Goal: Task Accomplishment & Management: Complete application form

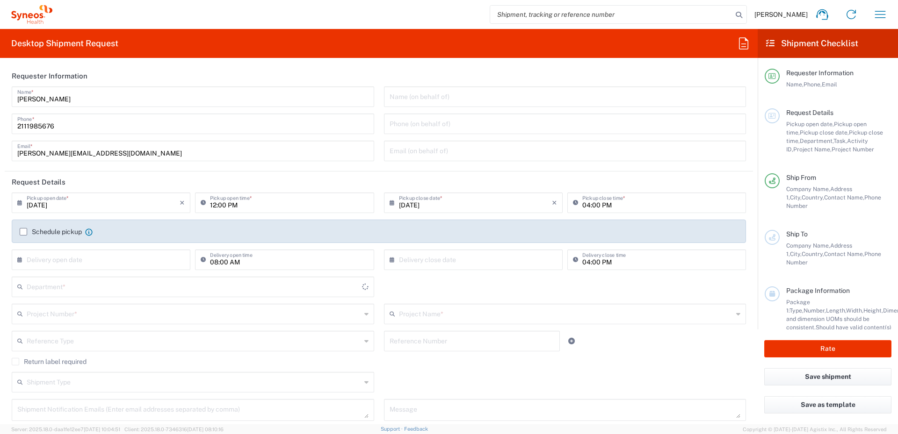
type input "[GEOGRAPHIC_DATA]"
type input "8350"
click at [882, 15] on icon "button" at bounding box center [880, 14] width 15 height 15
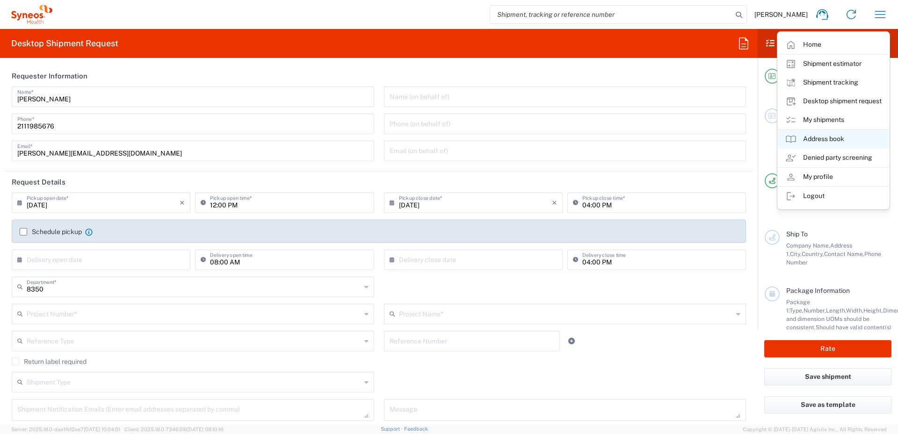
type input "Syneos Health Hellas Single Me"
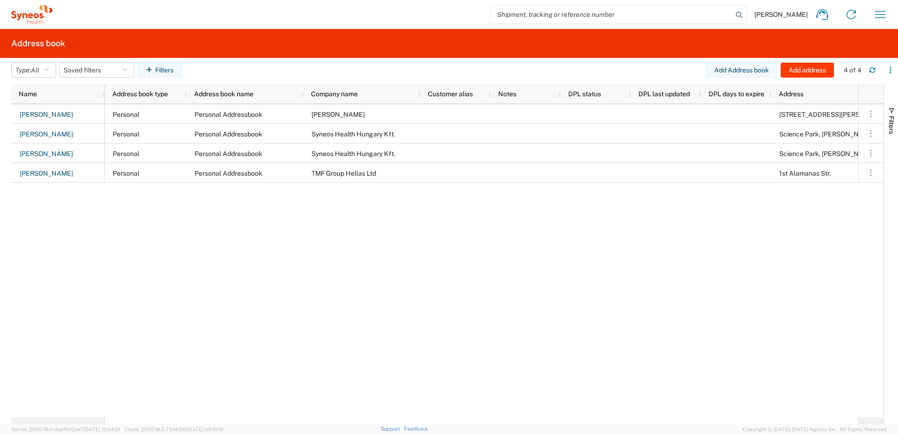
click at [795, 70] on button "Add address" at bounding box center [806, 70] width 53 height 15
select select "US"
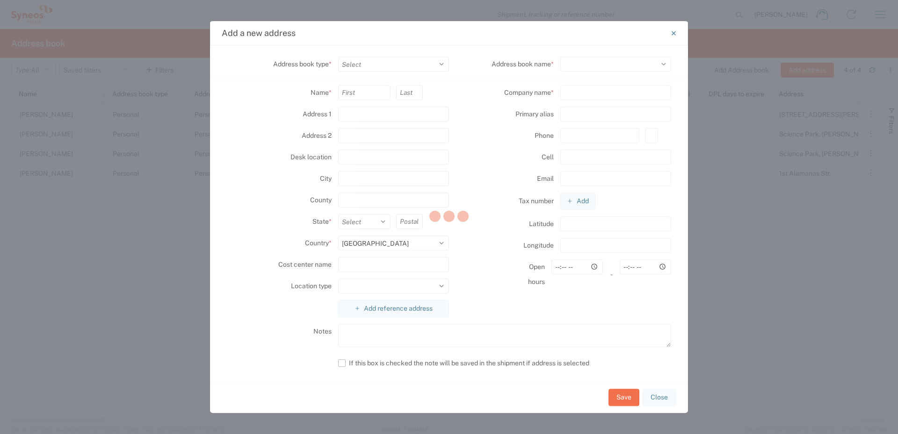
select select
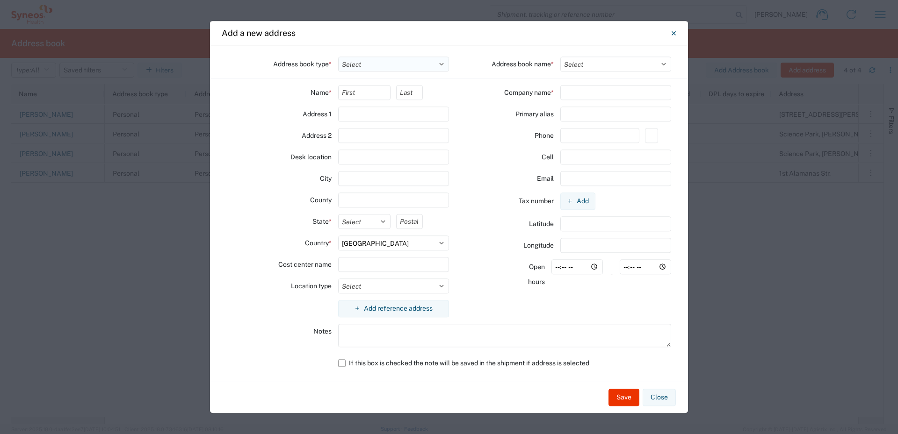
click at [442, 63] on select "Select Location Company Personal Other Shared" at bounding box center [393, 64] width 111 height 15
select select "COMPANY"
click at [338, 57] on select "Select Location Company Personal Other Shared" at bounding box center [393, 64] width 111 height 15
select select
click at [371, 95] on input "text" at bounding box center [364, 92] width 53 height 15
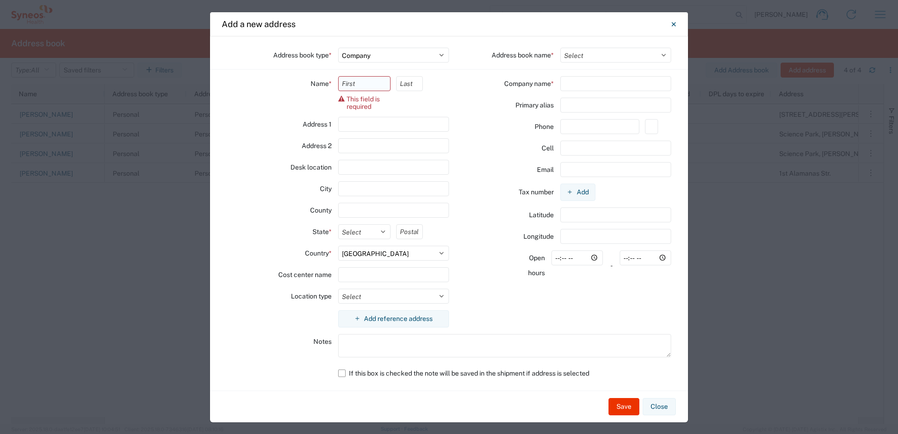
click at [357, 82] on input "text" at bounding box center [364, 83] width 53 height 15
type input "Ε"
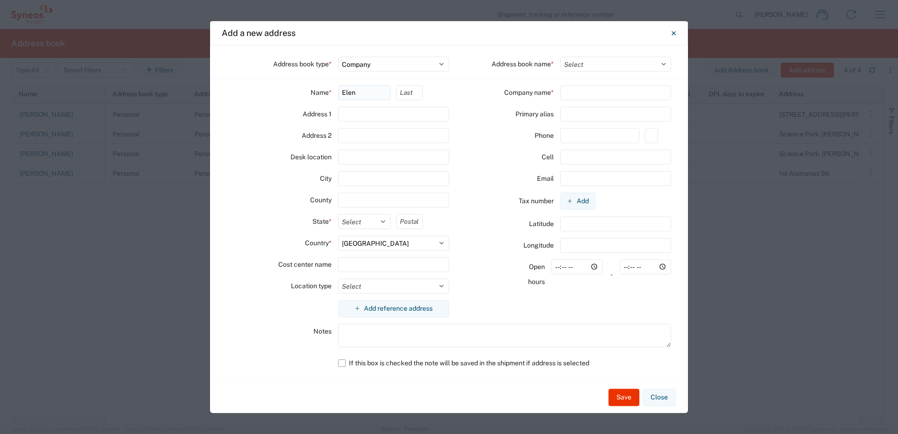
type input "Elena"
type input "Boutsikari"
type input "15 Kotronos Str."
type input "ISOGEIO: Dexia Lefki Porta (THL. 6971992971)"
select select "GR"
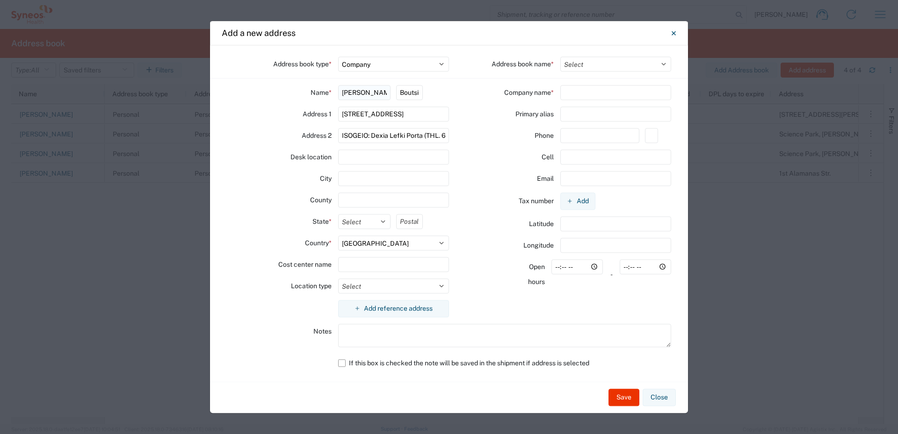
type input "-"
type input "6971992971"
type input "elenaboutsikari@gmail.com"
click at [361, 92] on input "Vivian" at bounding box center [364, 92] width 53 height 15
type input "V"
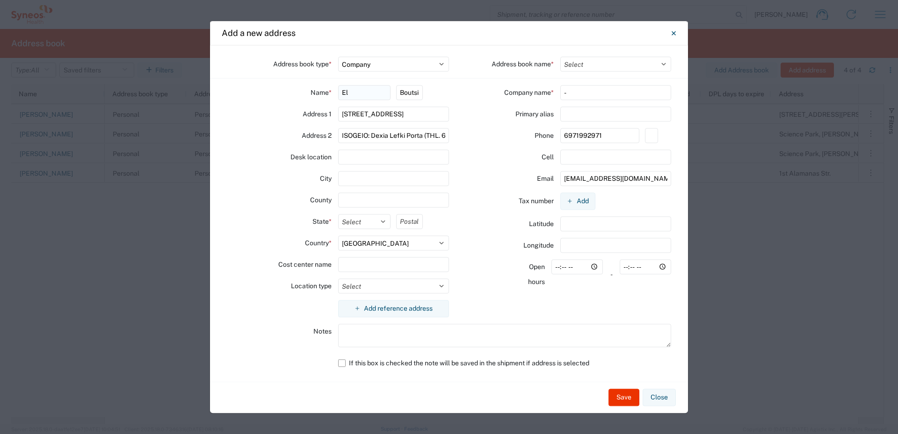
type input "E"
type input "b"
type input "Eleni"
click at [409, 90] on input "Boutsikari" at bounding box center [409, 92] width 26 height 15
click at [400, 90] on input "Boutsikari" at bounding box center [409, 92] width 26 height 15
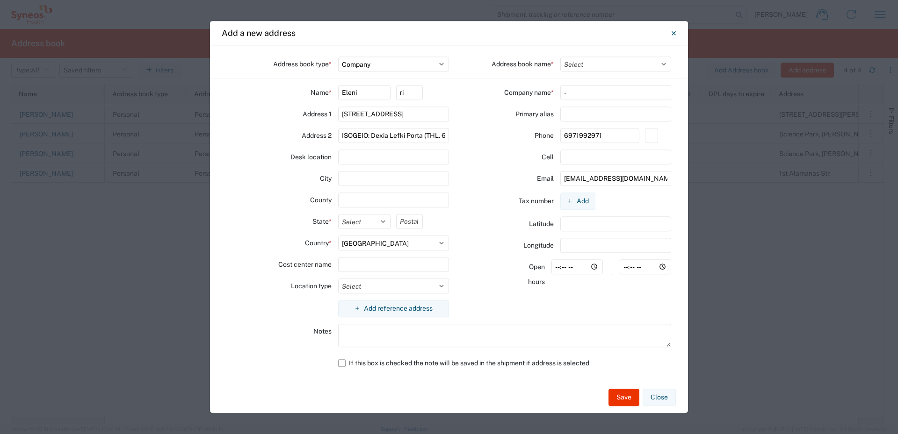
type input "i"
type input "Bousiaki"
drag, startPoint x: 341, startPoint y: 114, endPoint x: 377, endPoint y: 114, distance: 36.5
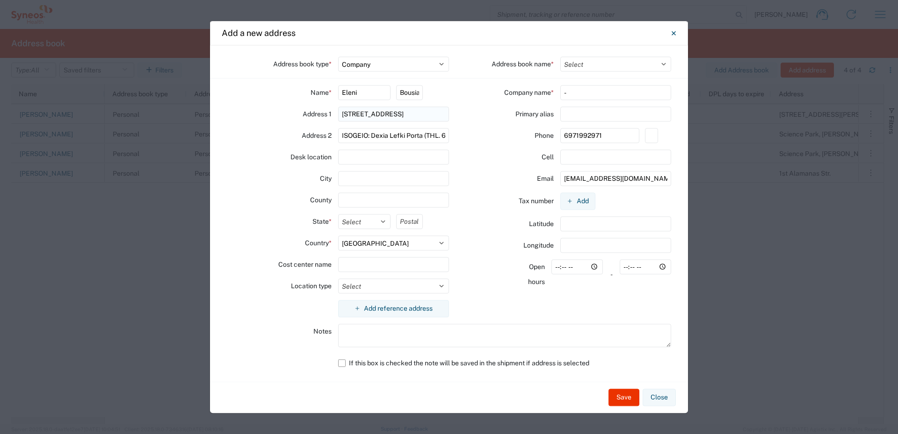
click at [377, 114] on input "15 Kotronos Str." at bounding box center [393, 114] width 111 height 15
paste input "8 DImou Tseliou Str"
type input "8 DImou Tseliou Str."
drag, startPoint x: 339, startPoint y: 134, endPoint x: 463, endPoint y: 138, distance: 123.5
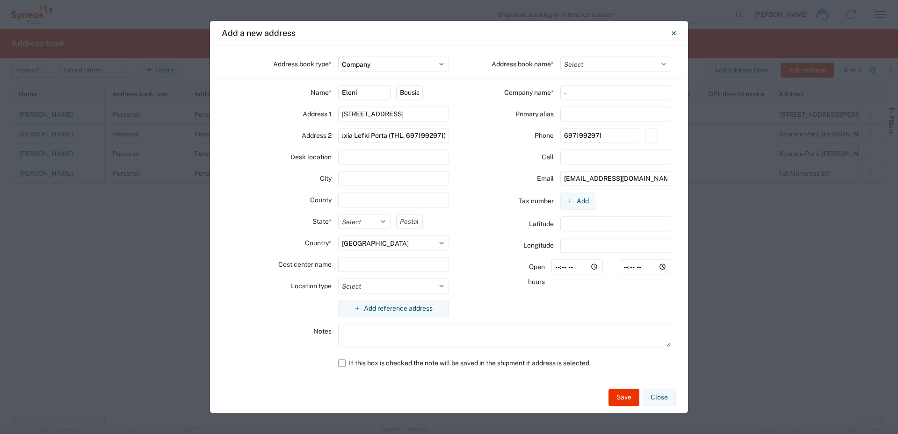
click at [463, 138] on div "Address book type * Select Location Company Personal Other Shared Address book …" at bounding box center [449, 213] width 478 height 337
type input "5os orofos"
click at [366, 178] on input "text" at bounding box center [393, 178] width 111 height 15
type input "Thessaloniki"
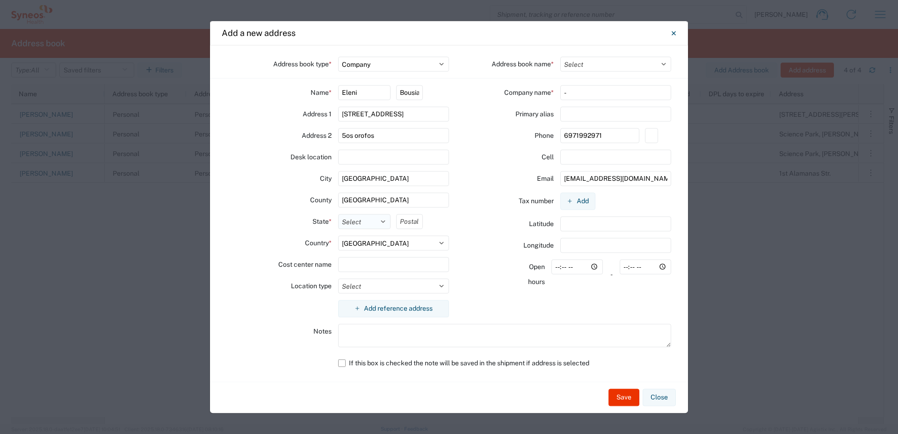
type input "[GEOGRAPHIC_DATA]"
click at [382, 221] on select "Select Attica Central Greece Central Macedonia Crete Eastern Macedonia and Thra…" at bounding box center [364, 221] width 53 height 15
select select "ESYE12"
click at [338, 214] on select "Select Attica Central Greece Central Macedonia Crete Eastern Macedonia and Thra…" at bounding box center [364, 221] width 53 height 15
click at [402, 219] on input "text" at bounding box center [409, 221] width 26 height 15
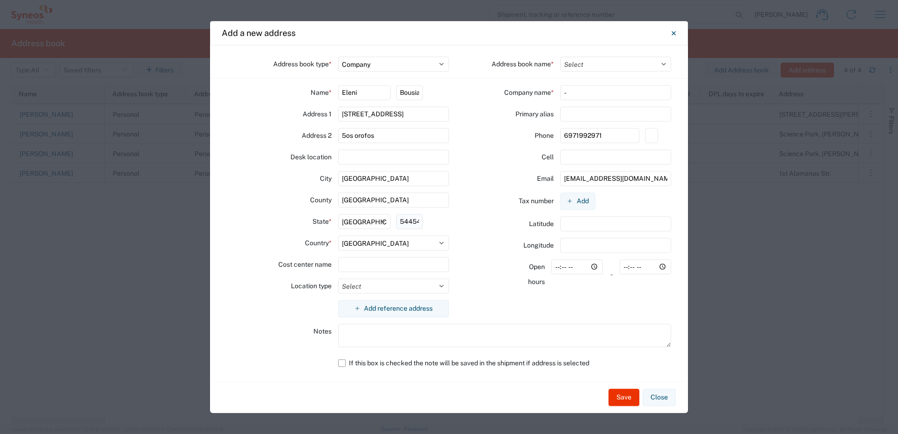
scroll to position [0, 2]
type input "54454"
click at [441, 286] on select "Select Business No Loading Dock Business (General) Business with Loading Dock C…" at bounding box center [393, 286] width 111 height 15
select select "HOME"
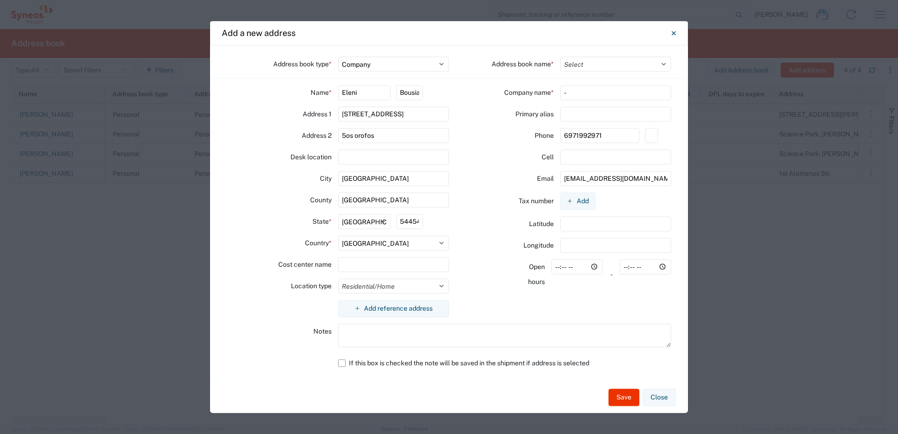
click at [338, 279] on select "Select Business No Loading Dock Business (General) Business with Loading Dock C…" at bounding box center [393, 286] width 111 height 15
drag, startPoint x: 605, startPoint y: 135, endPoint x: 553, endPoint y: 137, distance: 51.5
click at [553, 137] on div "Phone 6971992971" at bounding box center [560, 135] width 158 height 15
paste input "8 DImou Tseliou Str"
type input "8"
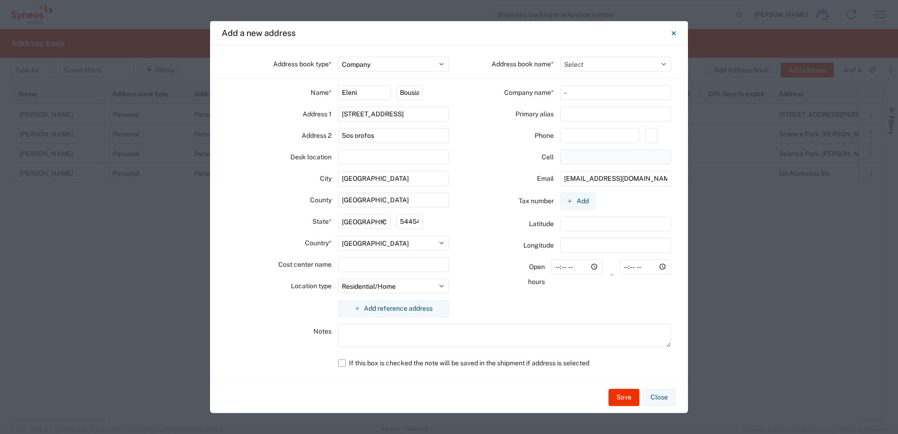
click at [573, 158] on input "text" at bounding box center [615, 157] width 111 height 15
paste input "6944054221"
type input "6944054221"
click at [608, 180] on input "elenaboutsikari@gmail.com" at bounding box center [615, 178] width 111 height 15
drag, startPoint x: 618, startPoint y: 175, endPoint x: 555, endPoint y: 175, distance: 63.6
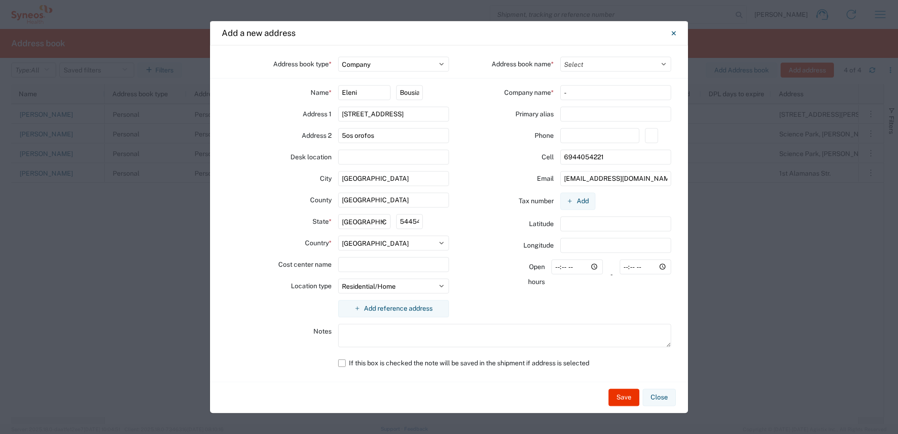
click at [555, 175] on div "Email elenii@gmail.com" at bounding box center [560, 178] width 222 height 15
paste input ".bousiaki@syneoshealth"
type input "eleni.bousiaki@syneoshealth.com"
click at [622, 400] on button "Save" at bounding box center [623, 398] width 31 height 17
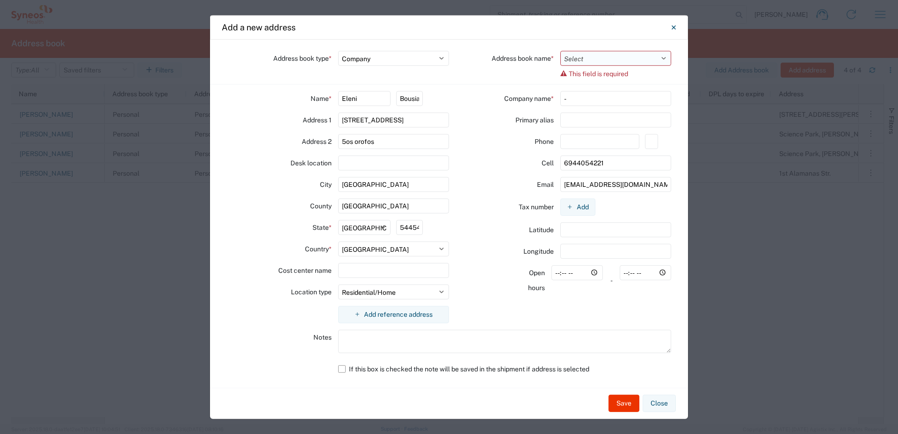
click at [664, 58] on select "Select Company Addressbook Test" at bounding box center [615, 57] width 111 height 15
select select "34049"
click at [560, 56] on select "Select Company Addressbook Test" at bounding box center [615, 57] width 111 height 15
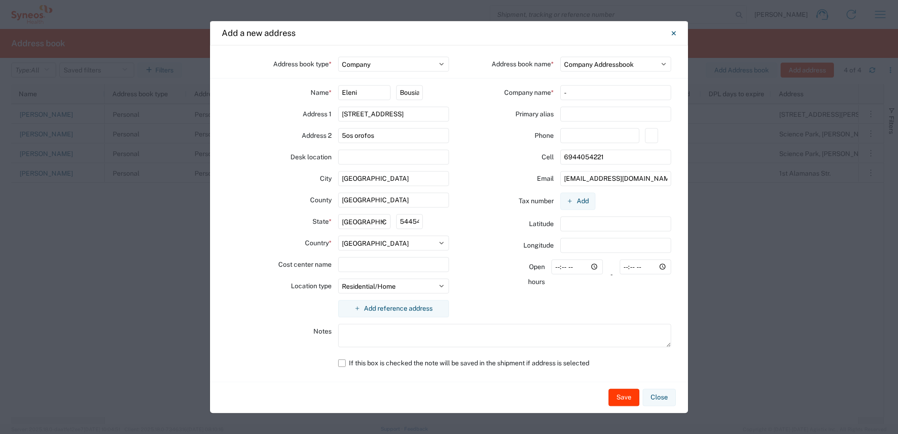
click at [618, 397] on button "Save" at bounding box center [623, 398] width 31 height 17
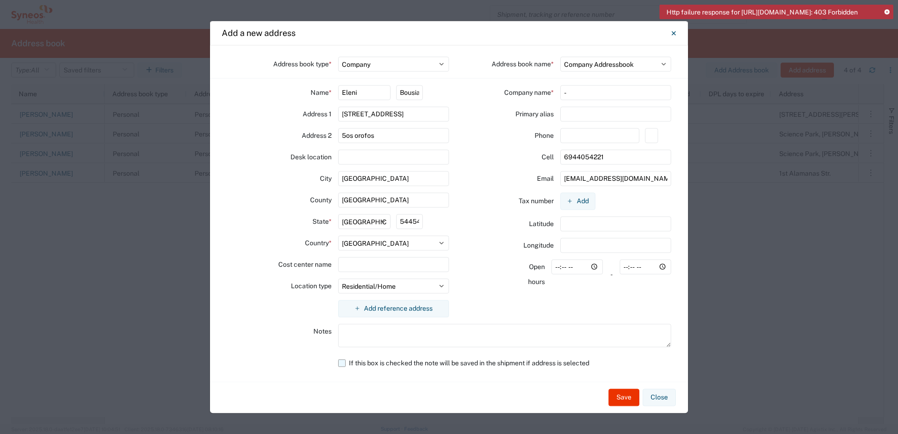
click at [339, 364] on label "If this box is checked the note will be saved in the shipment if address is sel…" at bounding box center [504, 363] width 333 height 15
click at [0, 0] on input "If this box is checked the note will be saved in the shipment if address is sel…" at bounding box center [0, 0] width 0 height 0
click at [620, 398] on button "Save" at bounding box center [623, 398] width 31 height 17
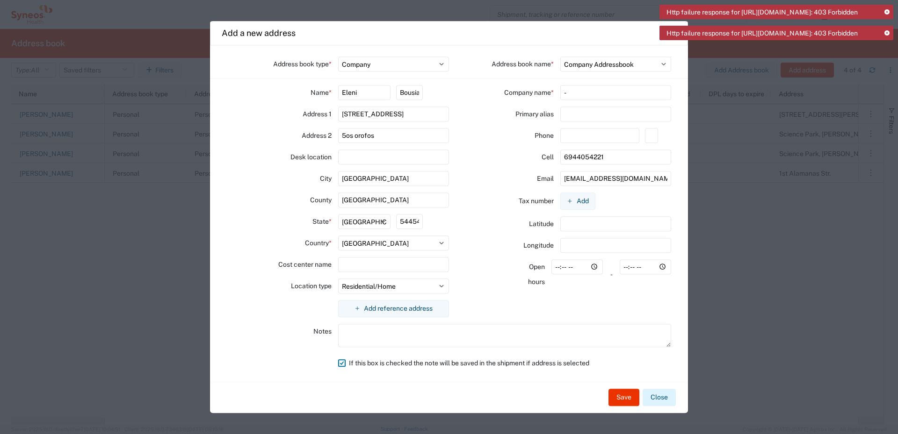
click at [664, 397] on button "Close" at bounding box center [658, 398] width 33 height 17
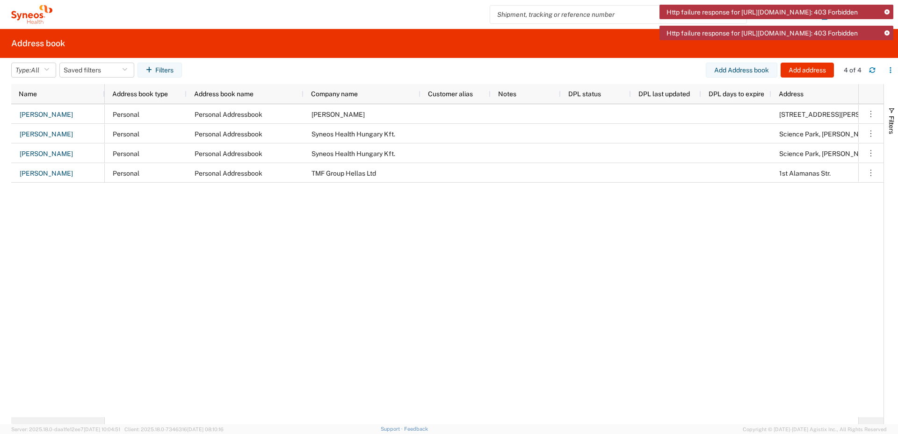
click at [884, 36] on icon at bounding box center [886, 33] width 5 height 5
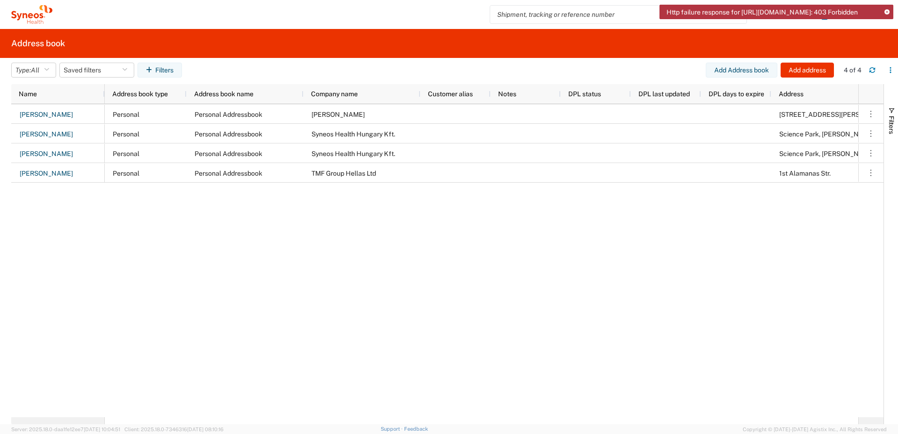
click at [883, 11] on div "Http failure response for https://app.agistix.com/fs/api/addressbooks/34049/add…" at bounding box center [776, 12] width 234 height 14
click at [885, 12] on icon at bounding box center [886, 12] width 5 height 5
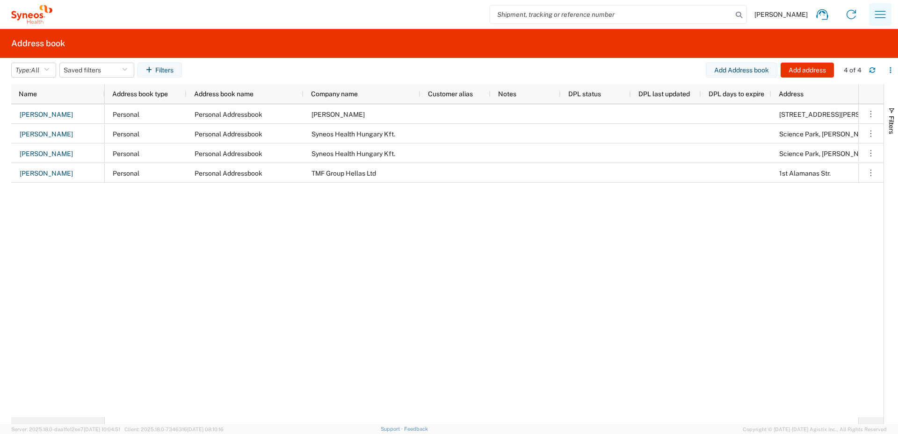
click at [878, 15] on icon "button" at bounding box center [880, 14] width 15 height 15
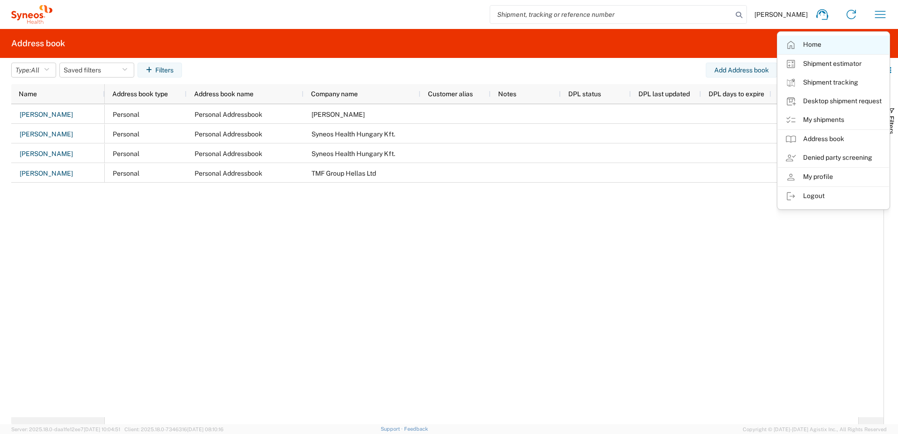
click at [808, 43] on link "Home" at bounding box center [833, 45] width 111 height 19
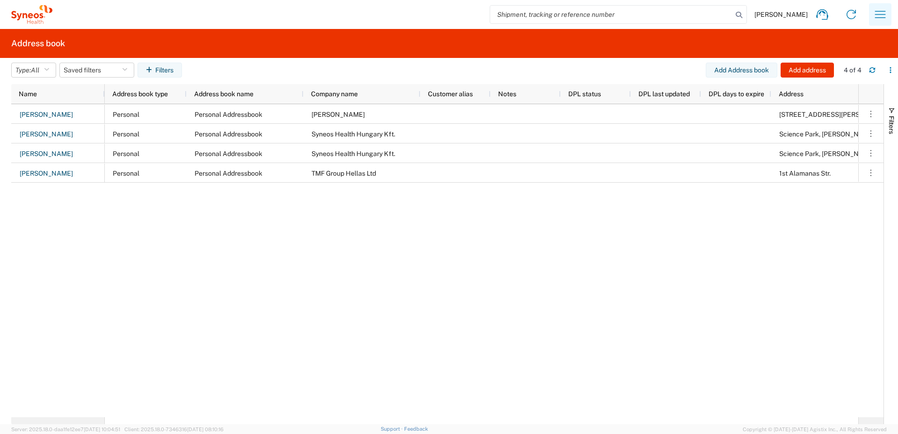
click at [878, 16] on icon "button" at bounding box center [880, 14] width 15 height 15
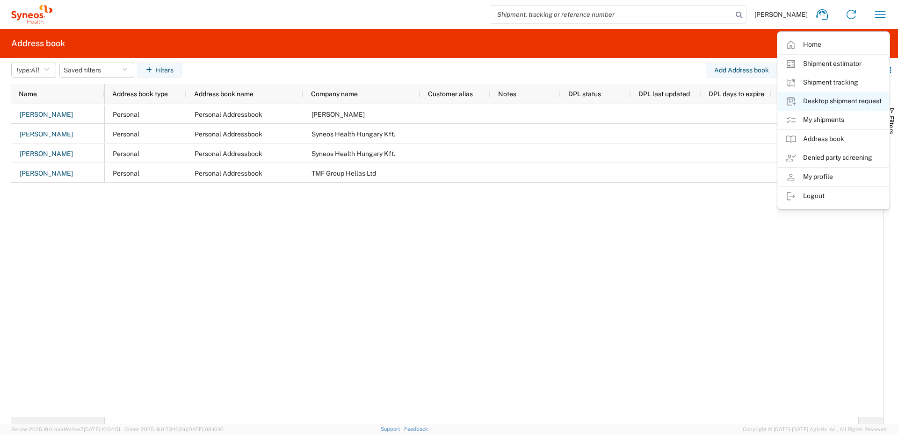
click at [820, 97] on link "Desktop shipment request" at bounding box center [833, 101] width 111 height 19
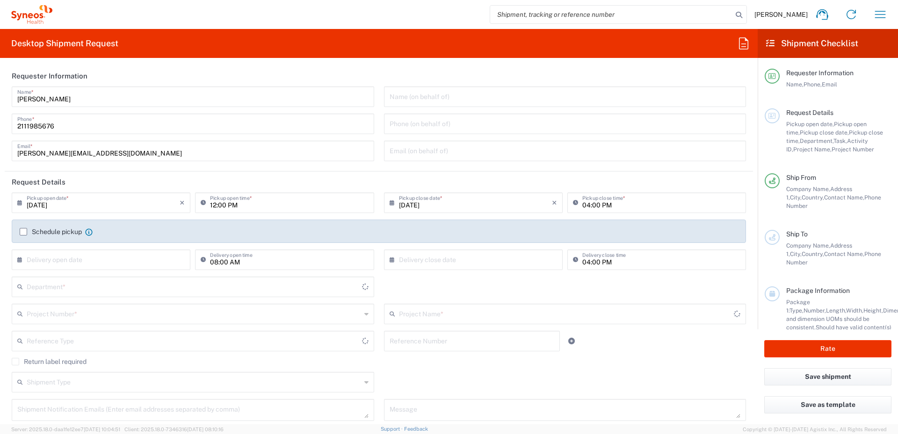
type input "8350"
type input "Syneos Health Hellas Single Me"
click at [210, 204] on input "12:00 PM" at bounding box center [289, 202] width 158 height 16
type input "03:00 PM"
click at [582, 204] on input "04:00 PM" at bounding box center [661, 202] width 158 height 16
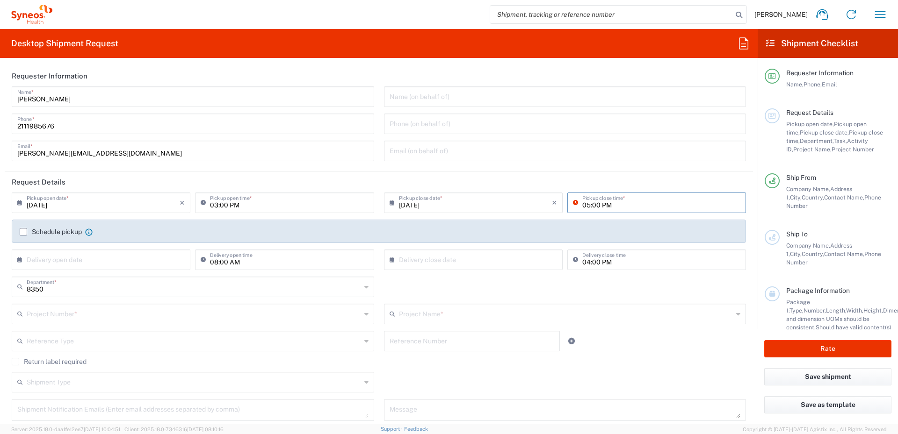
type input "05:00 PM"
click at [19, 230] on div "Schedule pickup When scheduling a pickup please be sure to meet the following c…" at bounding box center [379, 235] width 728 height 15
click at [23, 231] on label "Schedule pickup" at bounding box center [51, 231] width 62 height 7
click at [23, 232] on input "Schedule pickup" at bounding box center [23, 232] width 0 height 0
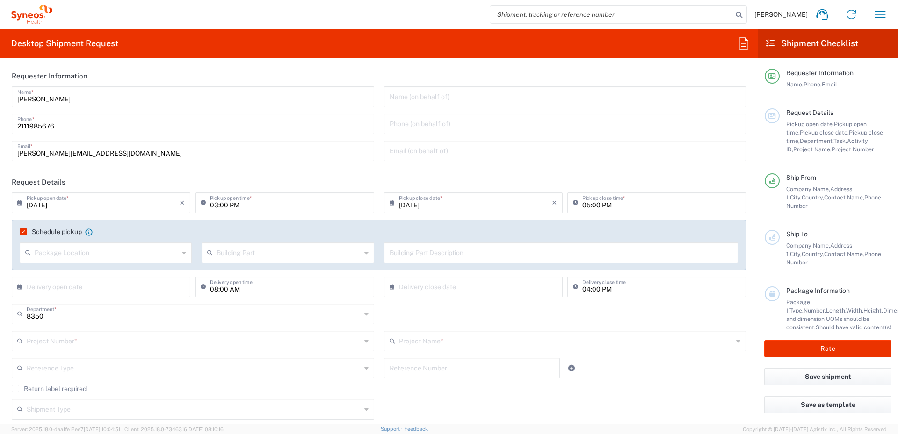
click at [182, 253] on icon at bounding box center [184, 252] width 4 height 15
click at [126, 271] on span "Front" at bounding box center [105, 273] width 169 height 14
type input "Front"
click at [243, 249] on input "text" at bounding box center [288, 252] width 144 height 16
click at [221, 315] on span "Floor" at bounding box center [285, 319] width 169 height 14
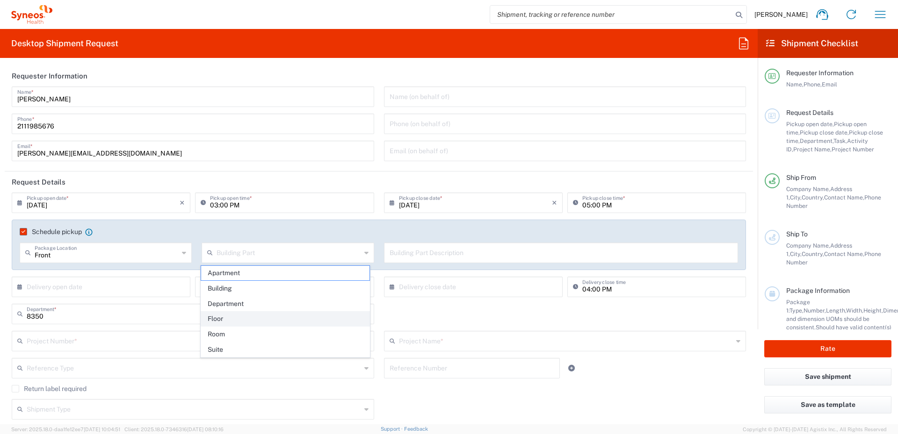
type input "Floor"
click at [419, 255] on input "text" at bounding box center [561, 252] width 343 height 16
type input "1st floor"
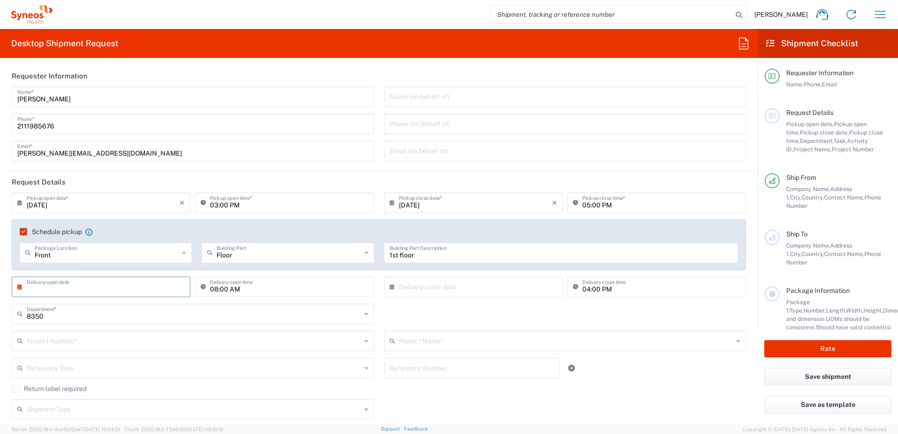
click at [145, 289] on input "text" at bounding box center [103, 286] width 153 height 16
click at [129, 332] on span "5" at bounding box center [129, 331] width 13 height 13
type input "09/05/2025"
click at [210, 289] on input "08:00 AM" at bounding box center [289, 286] width 158 height 16
type input "10:00 AM"
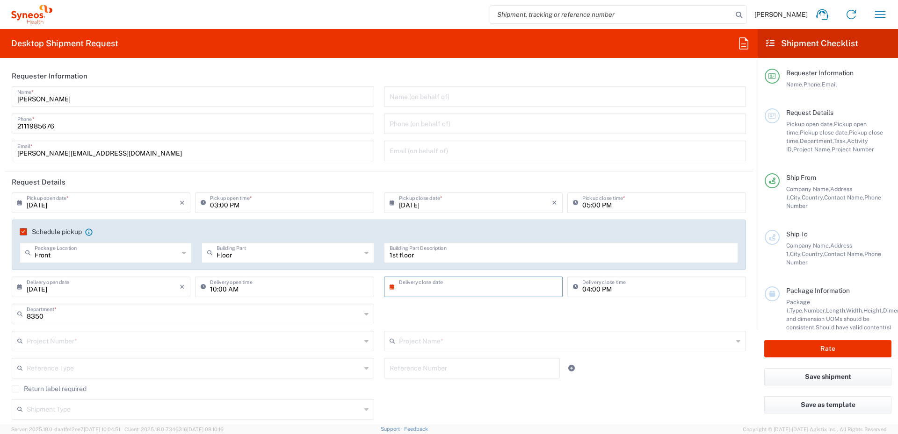
click at [455, 284] on input "text" at bounding box center [475, 286] width 153 height 16
click at [497, 336] on span "5" at bounding box center [498, 331] width 13 height 13
type input "09/05/2025"
click at [582, 287] on input "04:00 PM" at bounding box center [661, 286] width 158 height 16
click at [119, 318] on input "text" at bounding box center [194, 313] width 334 height 16
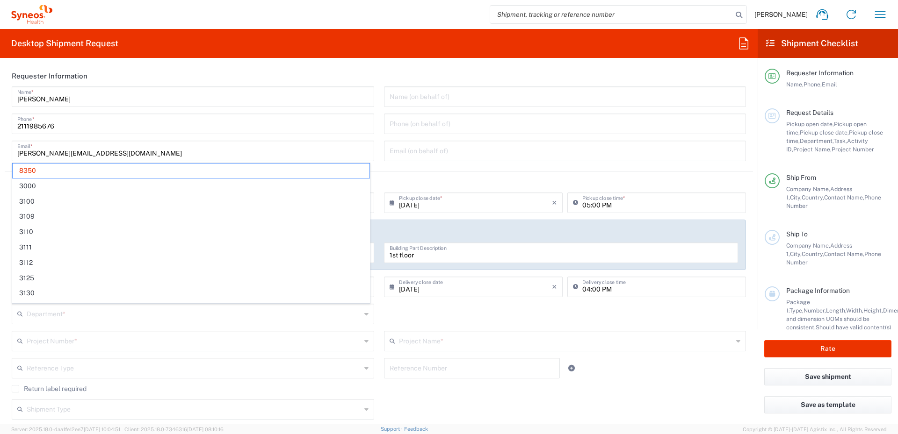
click at [174, 360] on input "text" at bounding box center [194, 368] width 334 height 16
type input "8350"
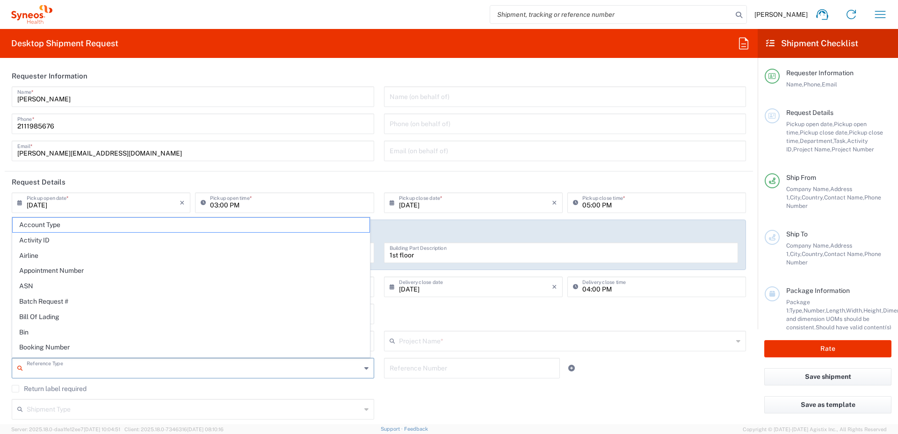
click at [0, 273] on form "Requester Information Vivian Tzanni Name * 2111985676 Phone * vivian.tzanni@syn…" at bounding box center [378, 244] width 757 height 359
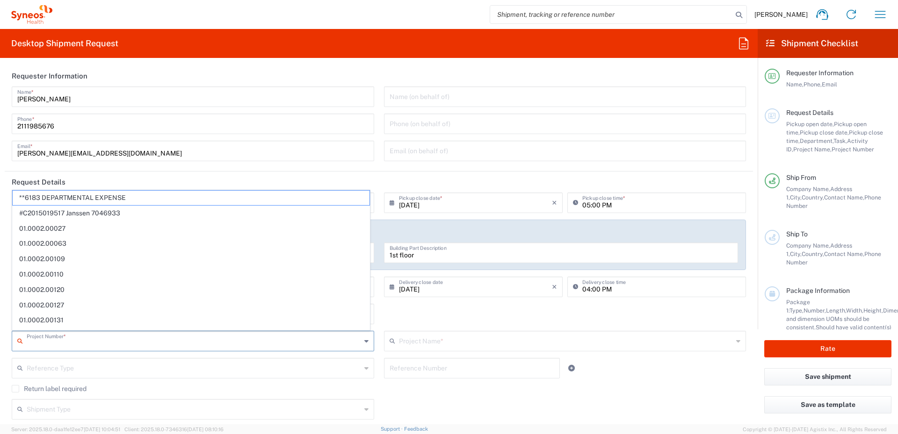
click at [65, 338] on input "text" at bounding box center [194, 340] width 334 height 16
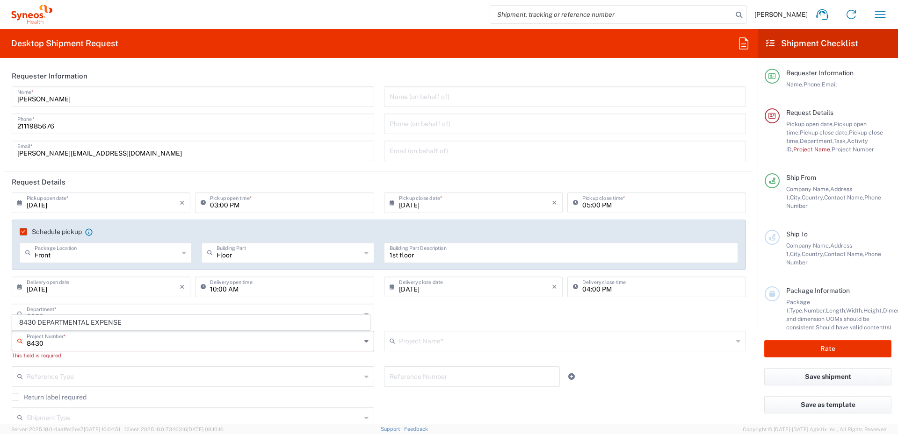
drag, startPoint x: 45, startPoint y: 344, endPoint x: 18, endPoint y: 346, distance: 27.2
click at [18, 346] on div "8430 Project Number *" at bounding box center [193, 341] width 362 height 21
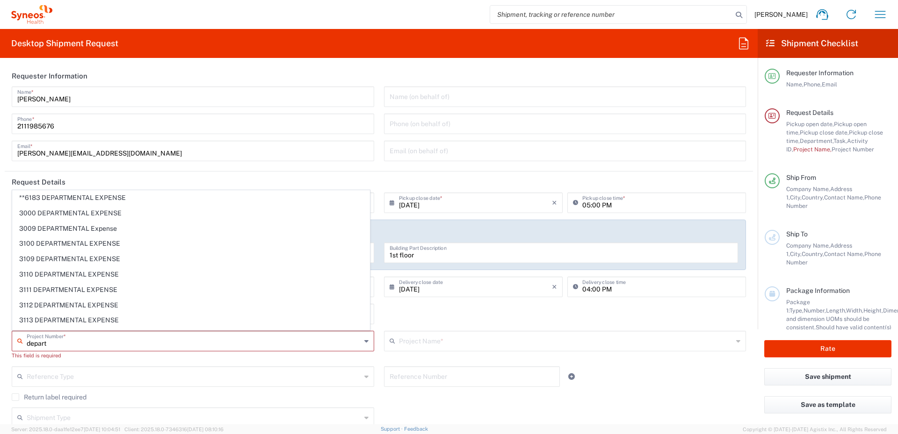
click at [27, 344] on input "depart" at bounding box center [194, 340] width 334 height 16
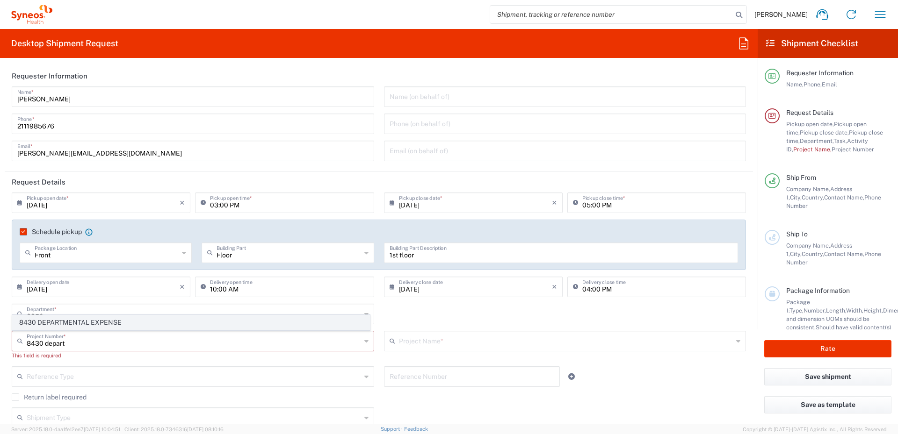
click at [46, 323] on span "8430 DEPARTMENTAL EXPENSE" at bounding box center [191, 323] width 357 height 14
type input "8430 DEPARTMENTAL EXPENSE"
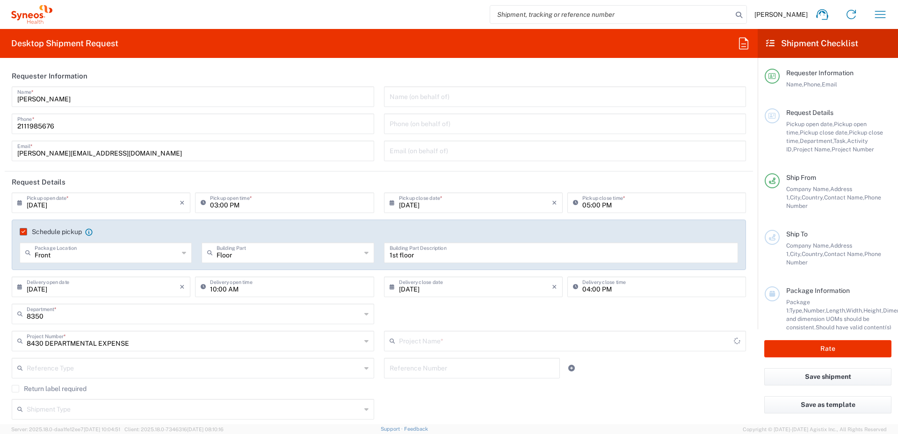
type input "8430 DEPARTMENTAL EXPENSE"
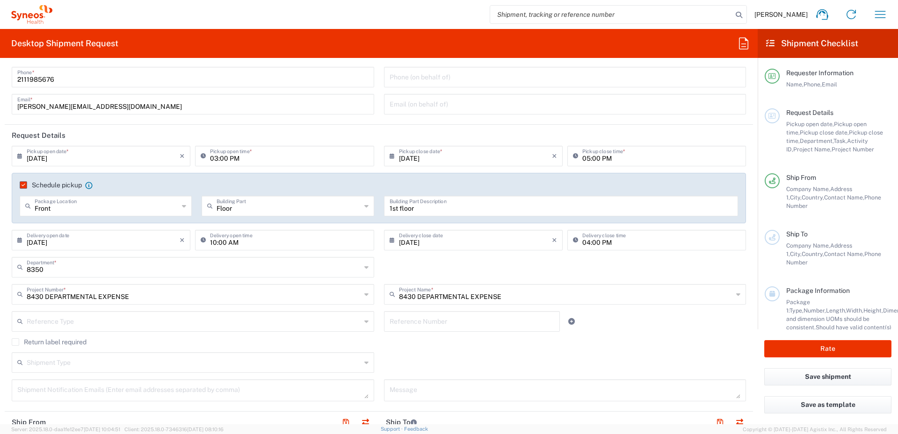
scroll to position [94, 0]
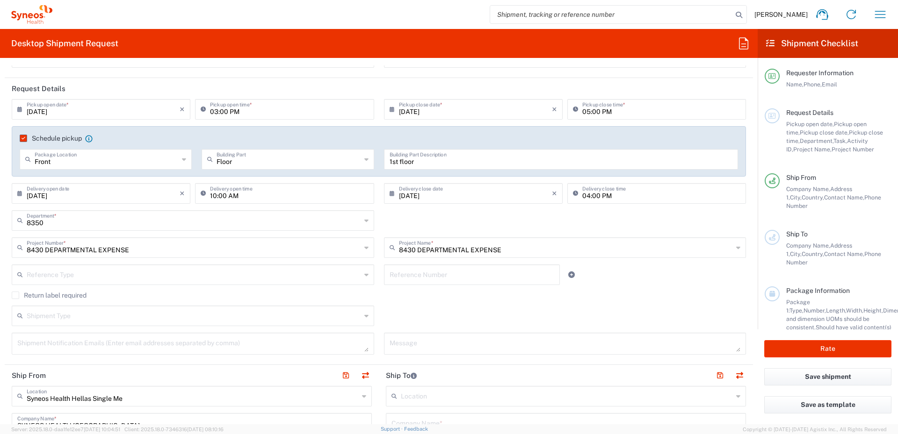
click at [421, 346] on textarea at bounding box center [565, 344] width 351 height 16
click at [415, 344] on textarea at bounding box center [565, 344] width 351 height 16
type textarea "h"
paste textarea "LUNCH VOUCHER CARD RENEWAL:"
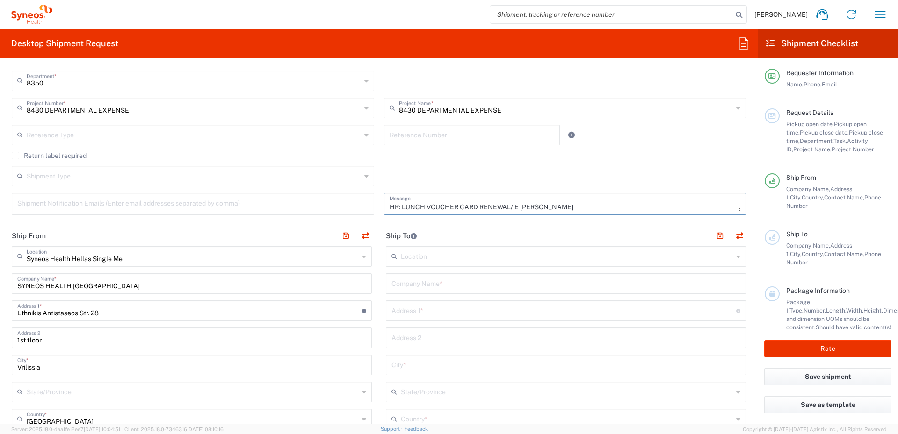
scroll to position [234, 0]
type textarea "HR: LUNCH VOUCHER CARD RENEWAL/ E BOUSIAKI"
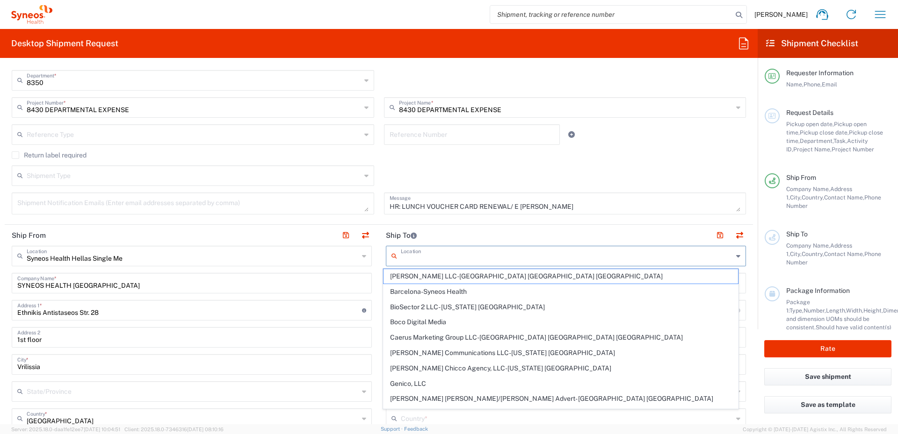
click at [411, 259] on input "text" at bounding box center [567, 255] width 332 height 16
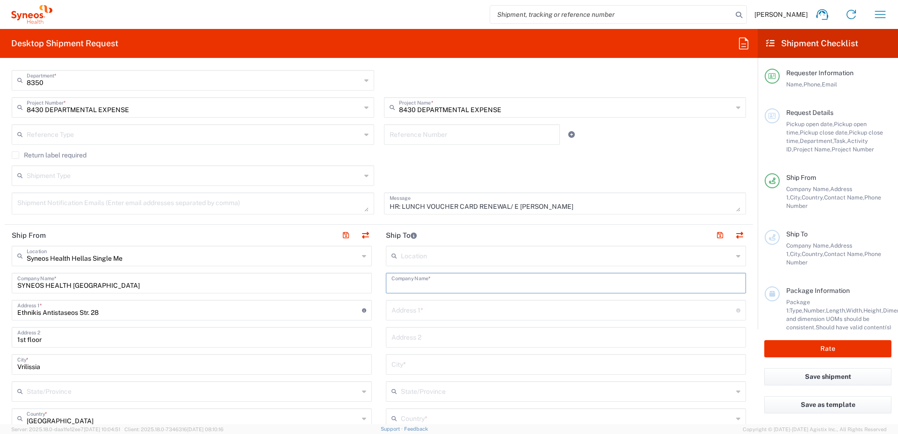
click at [397, 287] on input "text" at bounding box center [565, 282] width 349 height 16
type input "ELENI BOUSIAKI"
click at [434, 310] on input "text" at bounding box center [563, 310] width 345 height 16
paste input "8 DImou Tseliou Str"
type input "8 DImou Tseliou Str."
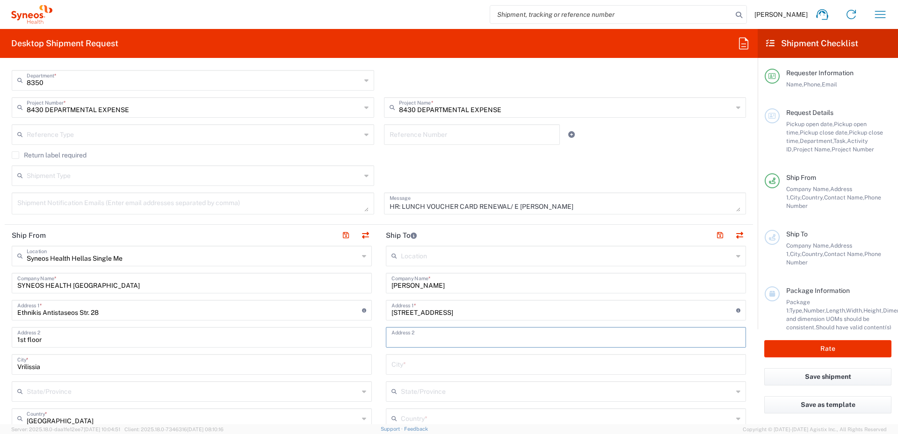
click at [400, 339] on input "text" at bounding box center [565, 337] width 349 height 16
type input "5th FLOOR"
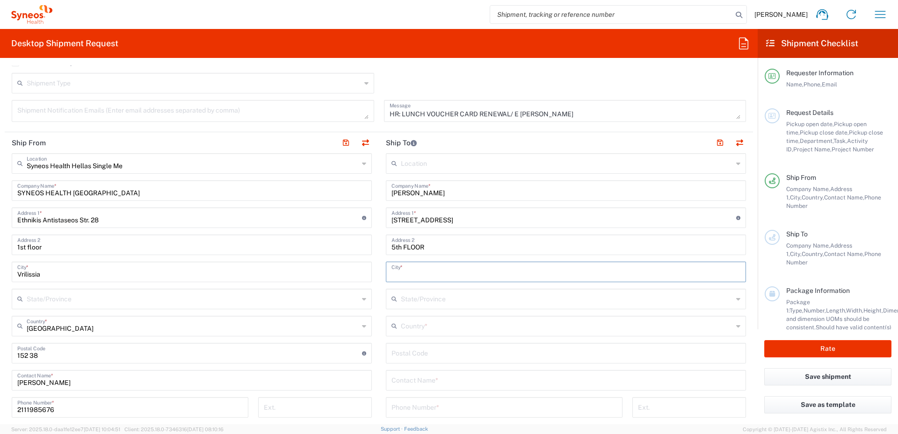
scroll to position [327, 0]
type input "t"
type input "Thessaloniki"
click at [414, 301] on input "text" at bounding box center [567, 297] width 332 height 16
type input "C"
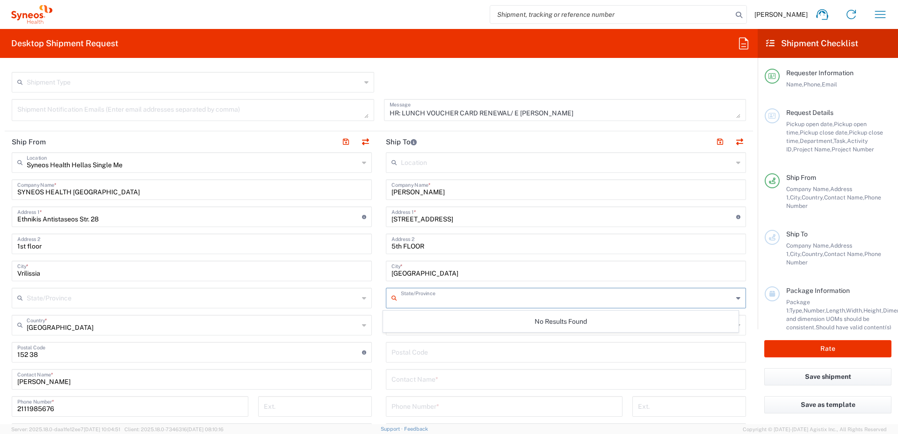
click at [426, 354] on input "undefined" at bounding box center [565, 352] width 349 height 16
type input "54454"
click at [419, 321] on input "text" at bounding box center [567, 325] width 332 height 16
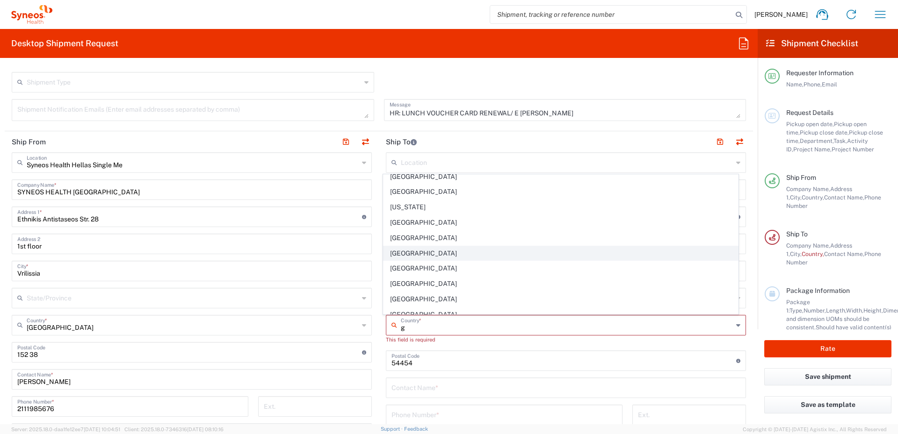
scroll to position [281, 0]
click at [399, 253] on span "[GEOGRAPHIC_DATA]" at bounding box center [560, 254] width 355 height 14
type input "[GEOGRAPHIC_DATA]"
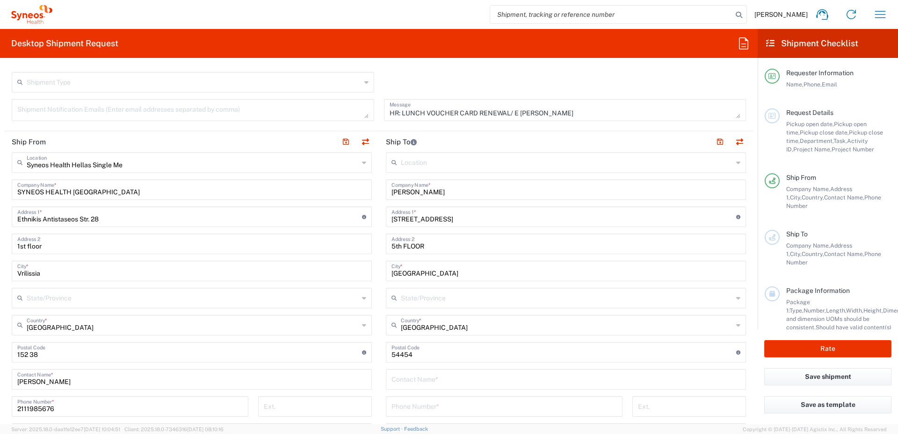
click at [736, 298] on icon at bounding box center [738, 298] width 4 height 15
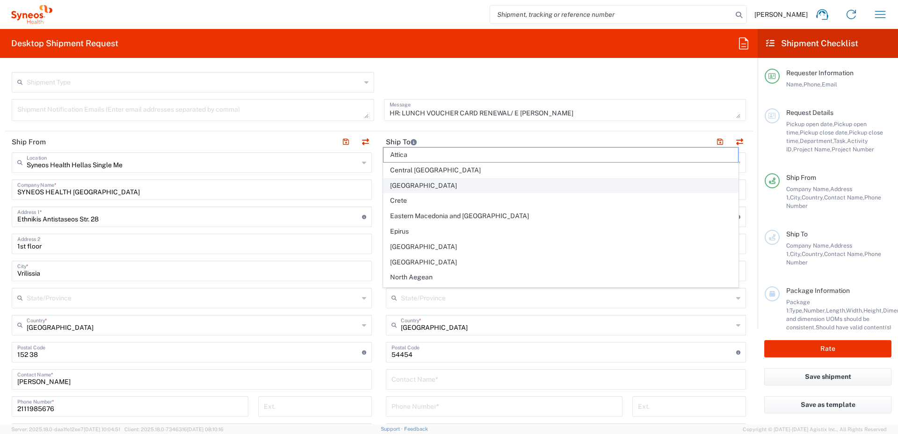
click at [416, 187] on span "[GEOGRAPHIC_DATA]" at bounding box center [560, 186] width 355 height 14
type input "[GEOGRAPHIC_DATA]"
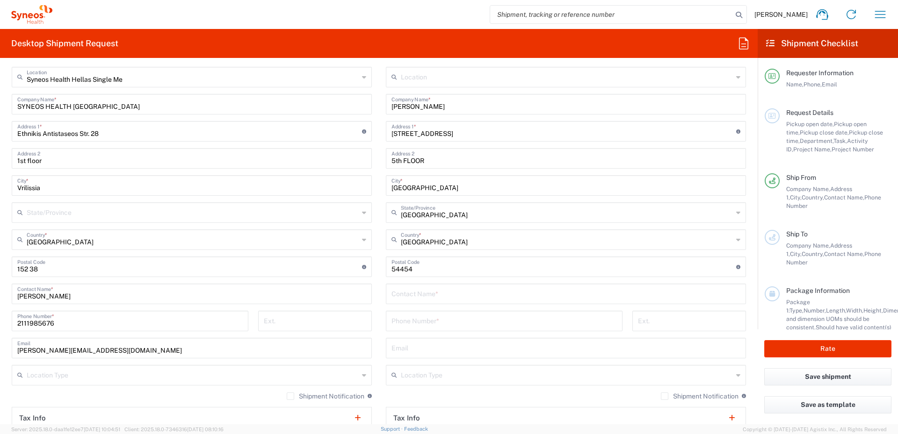
scroll to position [421, 0]
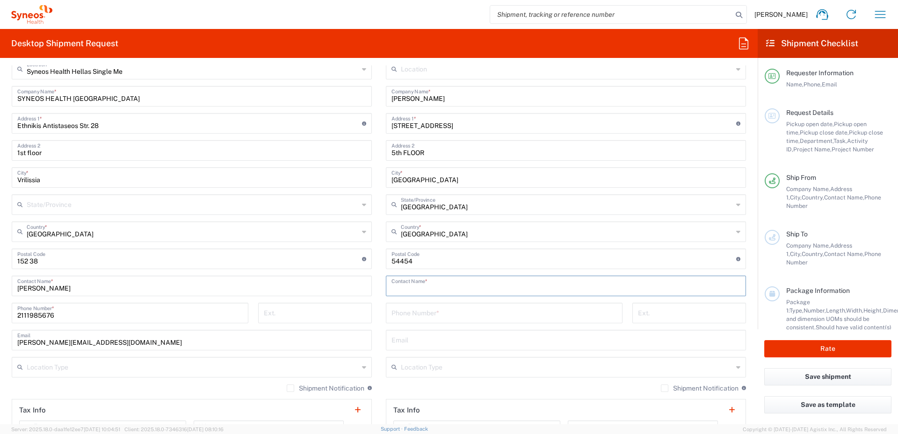
click at [417, 288] on input "text" at bounding box center [565, 285] width 349 height 16
type input "Eleni Bousiaki"
click at [406, 313] on input "tel" at bounding box center [503, 312] width 225 height 16
paste input "6944054221"
type input "6944054221"
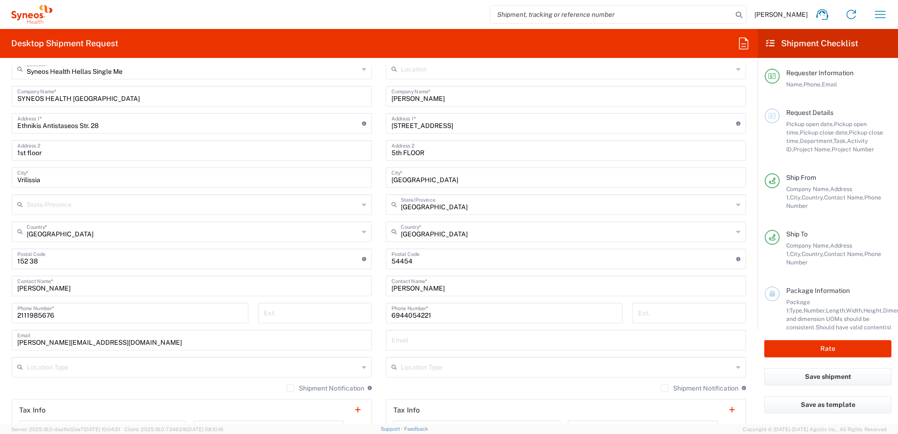
click at [387, 340] on div "Email" at bounding box center [566, 340] width 360 height 21
paste input "eleni.bousiaki@syneoshealth.com"
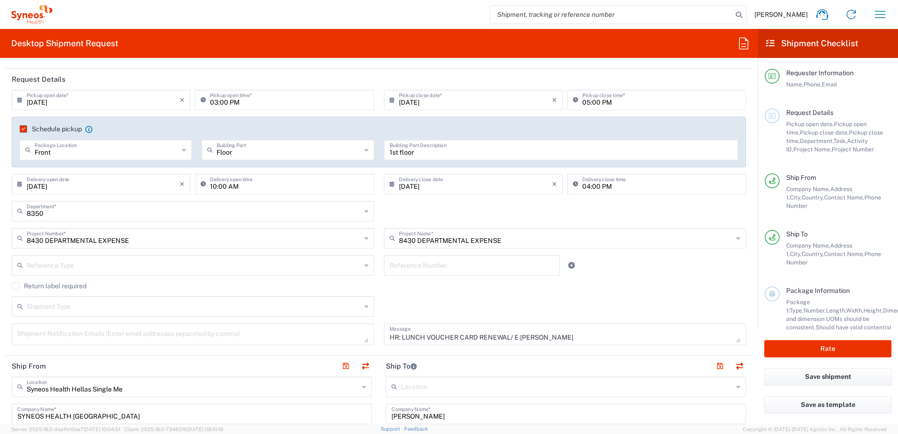
scroll to position [94, 0]
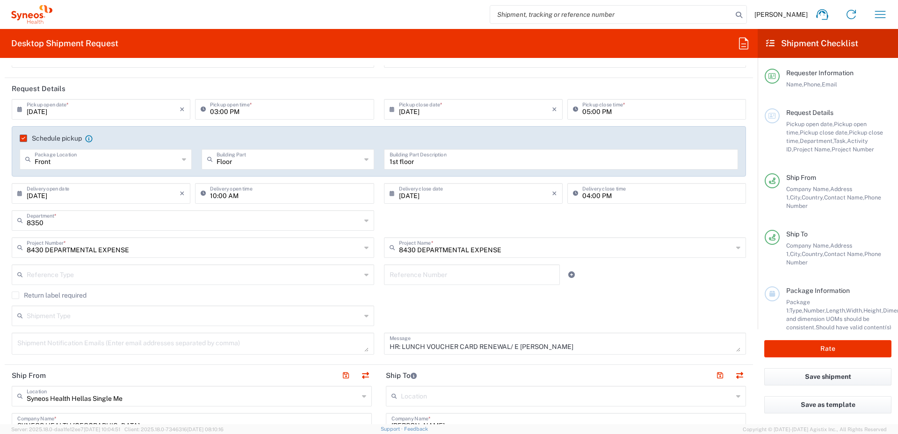
type input "eleni.bousiaki@syneoshealth.com"
click at [210, 195] on input "10:00 AM" at bounding box center [289, 193] width 158 height 16
type input "11:00 AM"
click at [559, 310] on div "Shipment Type Batch Regular" at bounding box center [379, 319] width 744 height 27
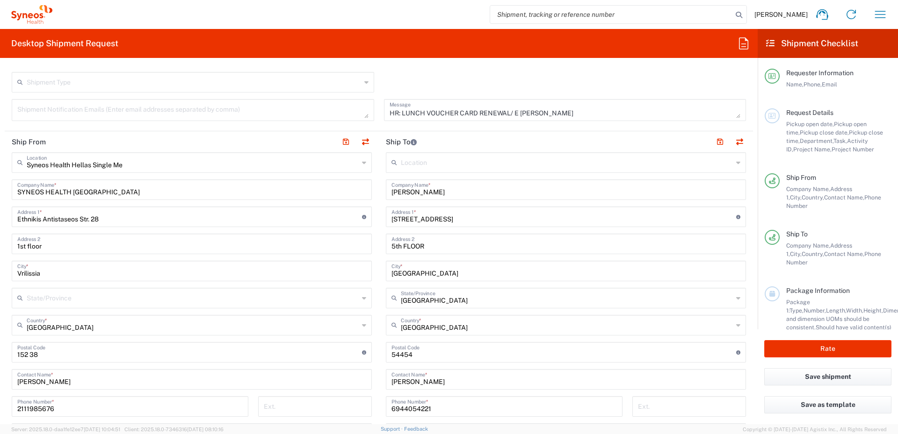
scroll to position [374, 0]
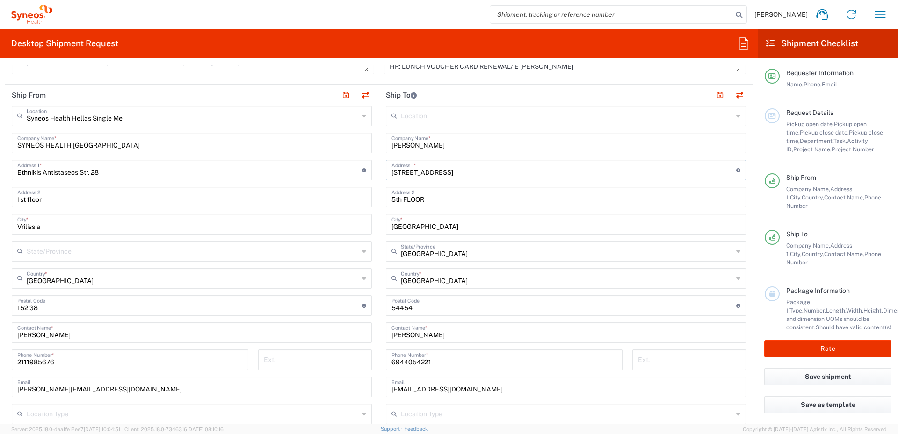
click at [397, 173] on input "8 DImou Tseliou Str." at bounding box center [563, 169] width 345 height 16
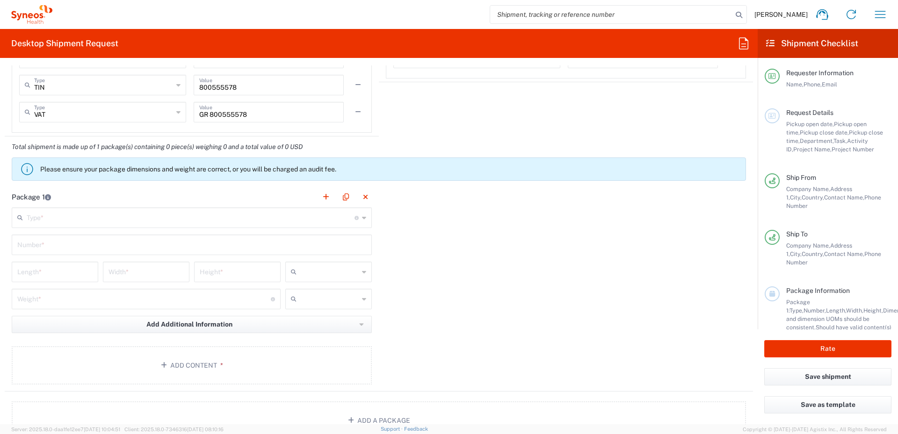
scroll to position [795, 0]
type input "8 Dimou Tseliou Str."
click at [295, 216] on input "text" at bounding box center [191, 216] width 328 height 16
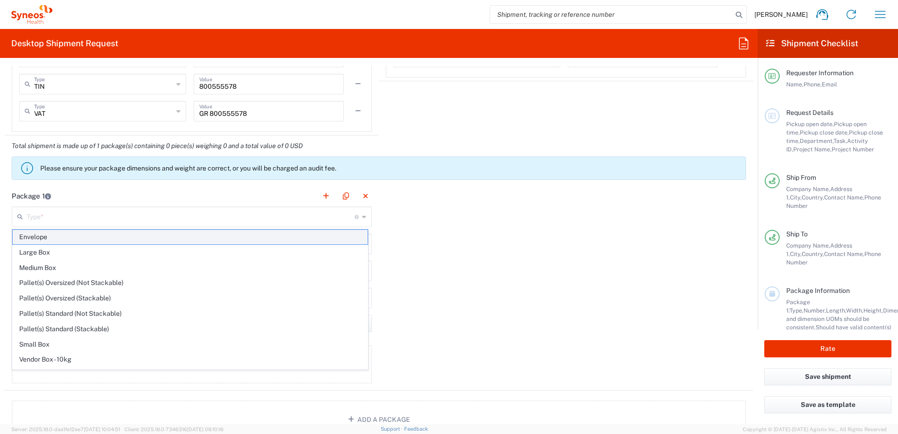
click at [98, 232] on span "Envelope" at bounding box center [190, 237] width 355 height 14
type input "Envelope"
type input "1"
type input "9.5"
type input "12.5"
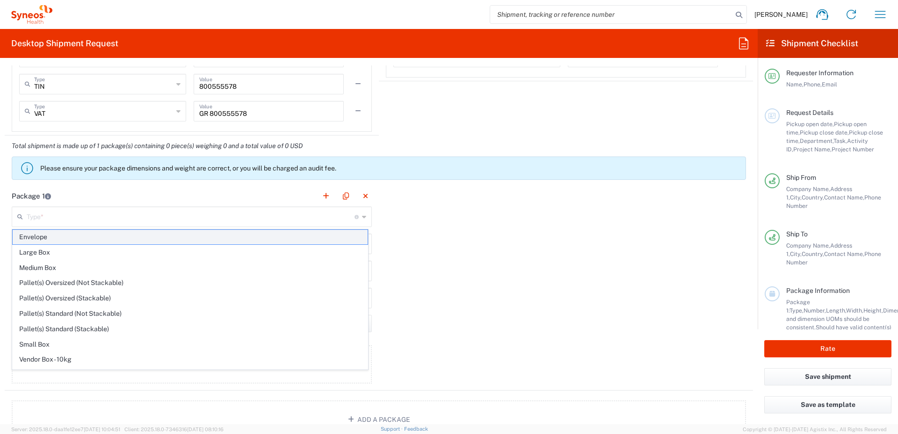
type input "0.25"
type input "in"
type input "0.45"
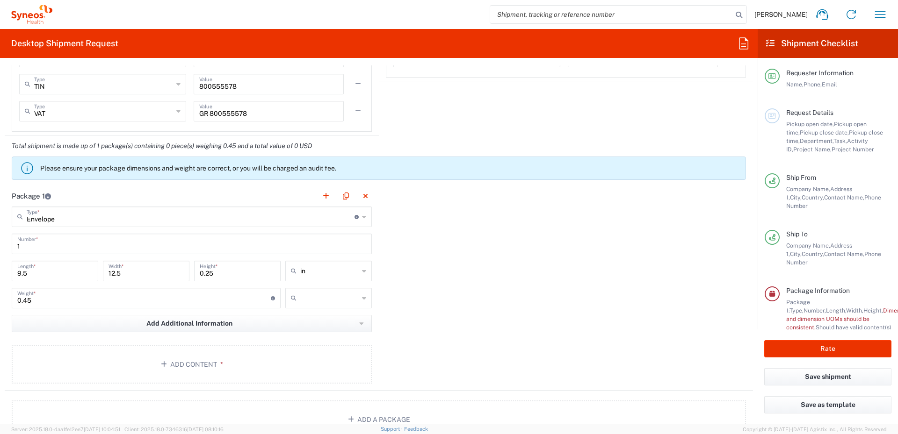
click at [362, 272] on icon at bounding box center [364, 271] width 4 height 15
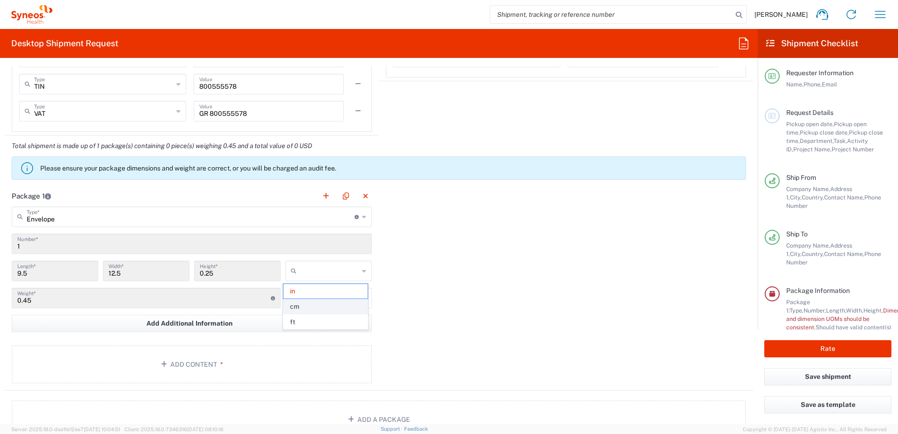
click at [313, 306] on span "cm" at bounding box center [325, 307] width 84 height 14
type input "24.13"
type input "31.75"
type input "0.64"
type input "cm"
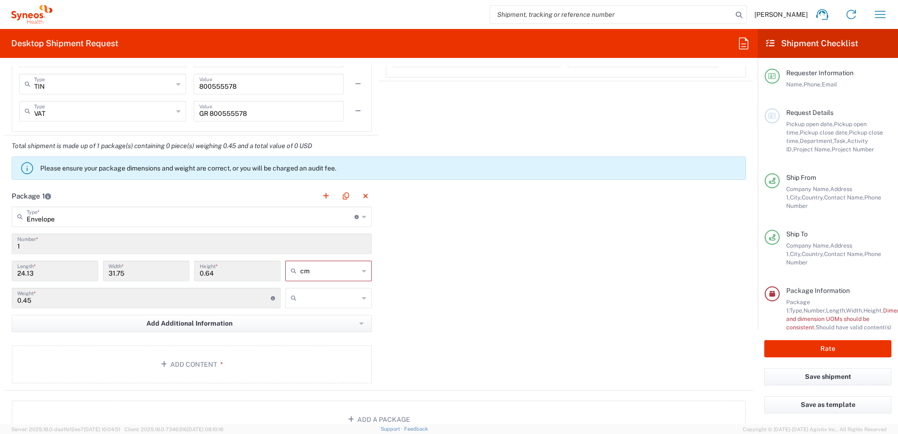
click at [362, 299] on icon at bounding box center [364, 298] width 4 height 15
click at [325, 317] on span "kgs" at bounding box center [325, 318] width 84 height 14
type input "kgs"
click at [216, 324] on span "Add Additional Information" at bounding box center [189, 323] width 86 height 9
click at [419, 325] on div "Package 1 Envelope Type * Material used to package goods Envelope Large Box Med…" at bounding box center [379, 288] width 748 height 205
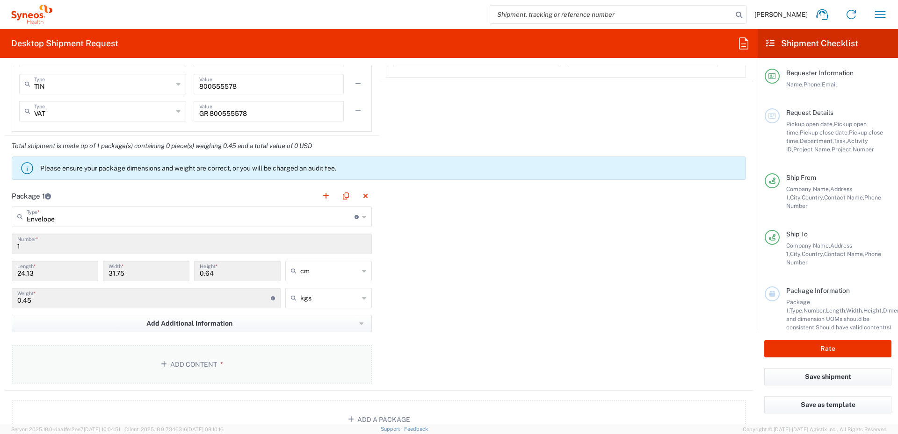
click at [217, 361] on span "*" at bounding box center [220, 364] width 6 height 7
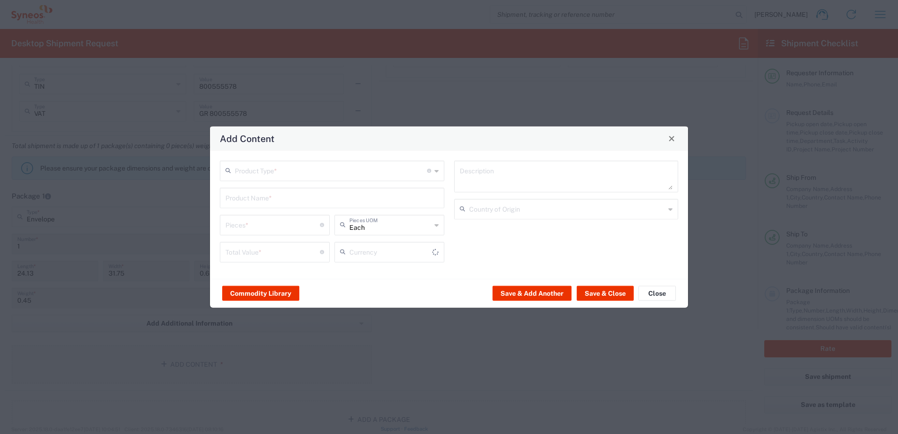
type input "US Dollar"
click at [436, 174] on icon at bounding box center [436, 170] width 4 height 15
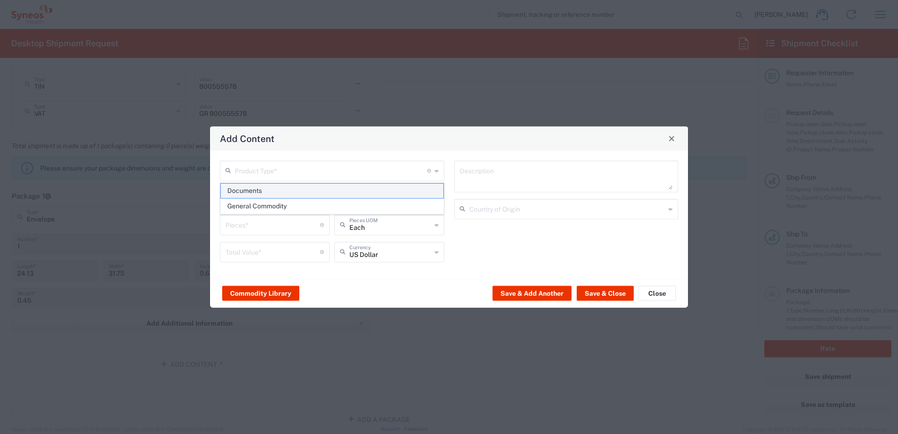
click at [334, 192] on span "Documents" at bounding box center [332, 191] width 223 height 14
type input "Documents"
type input "1"
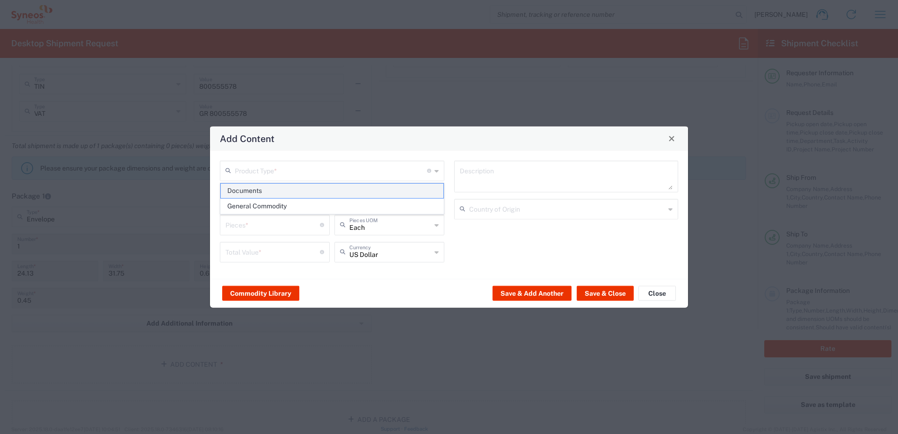
type textarea "Documents"
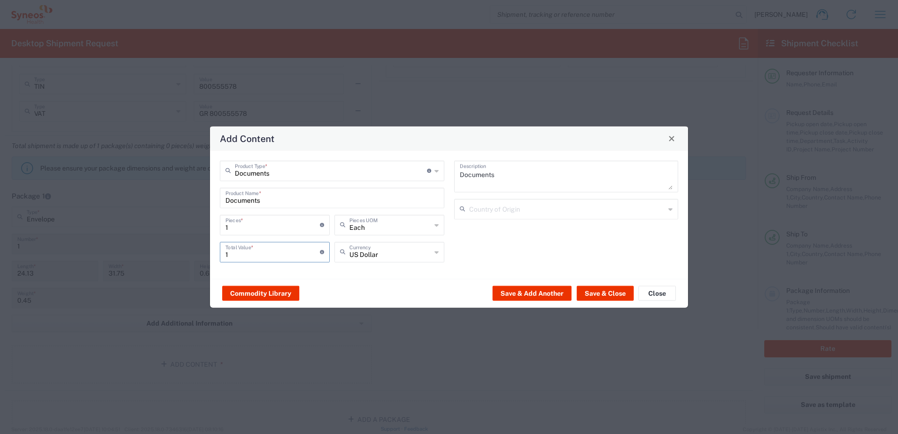
drag, startPoint x: 232, startPoint y: 254, endPoint x: 219, endPoint y: 252, distance: 13.2
click at [219, 252] on div "1 Total Value * Total value of all the pieces" at bounding box center [274, 255] width 115 height 27
type input "2"
click at [435, 252] on icon at bounding box center [436, 252] width 4 height 15
click at [411, 269] on span "Euro" at bounding box center [389, 272] width 108 height 14
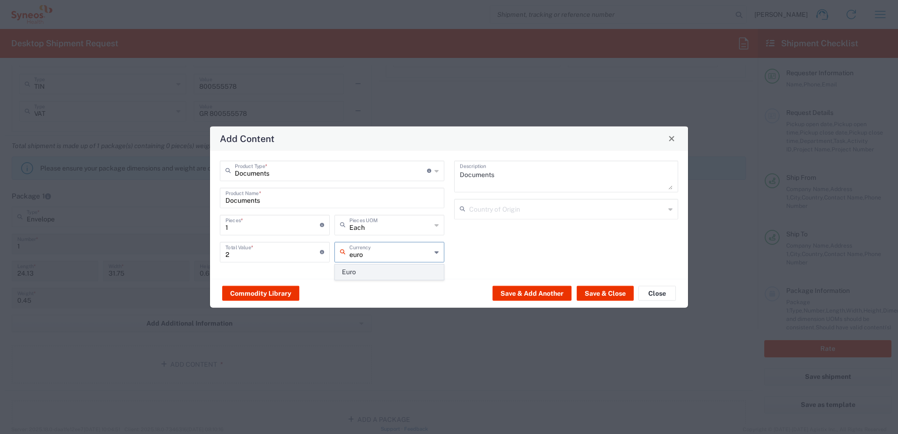
type input "Euro"
click at [512, 210] on input "text" at bounding box center [567, 208] width 196 height 16
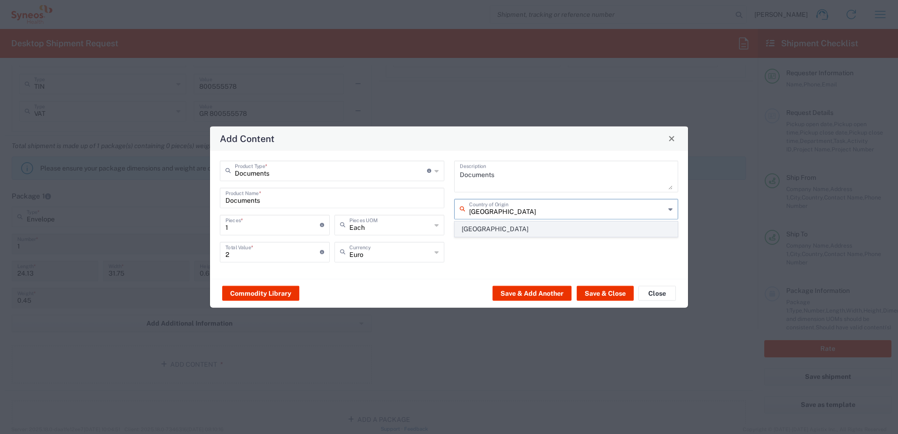
click at [470, 231] on span "[GEOGRAPHIC_DATA]" at bounding box center [566, 229] width 223 height 14
type input "[GEOGRAPHIC_DATA]"
click at [263, 199] on input "Documents" at bounding box center [331, 197] width 213 height 16
drag, startPoint x: 263, startPoint y: 199, endPoint x: 211, endPoint y: 199, distance: 51.9
click at [211, 199] on div "Documents Product Type * Document: Paper document generated internally by Syneo…" at bounding box center [449, 215] width 478 height 128
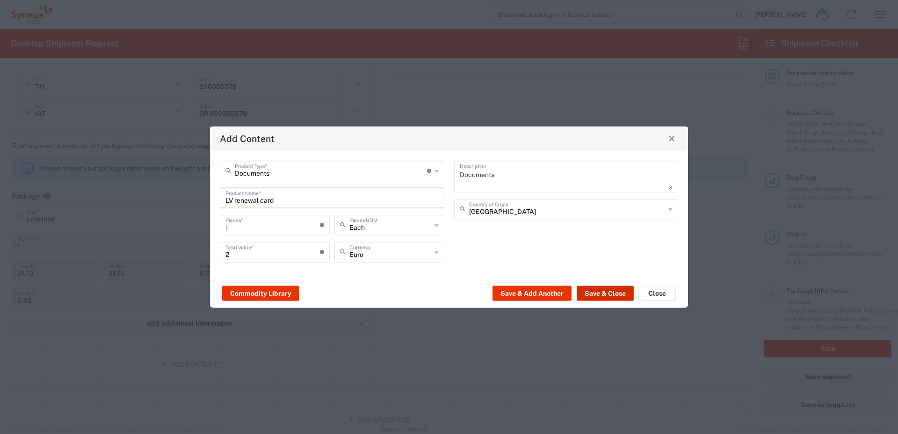
type input "LV renewal card"
click at [589, 294] on button "Save & Close" at bounding box center [605, 293] width 57 height 15
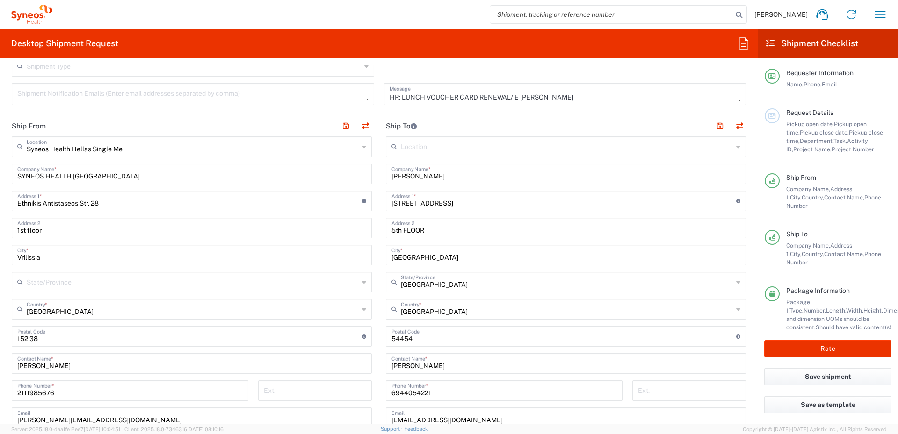
scroll to position [327, 0]
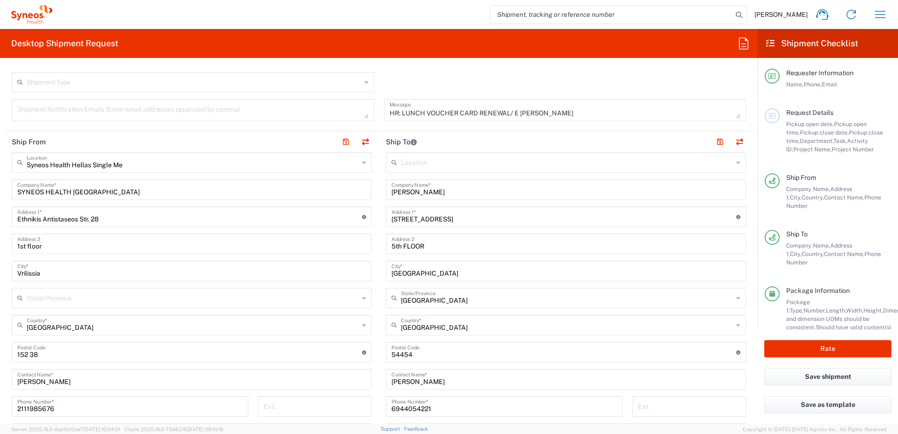
click at [437, 246] on input "5th FLOOR" at bounding box center [565, 243] width 349 height 16
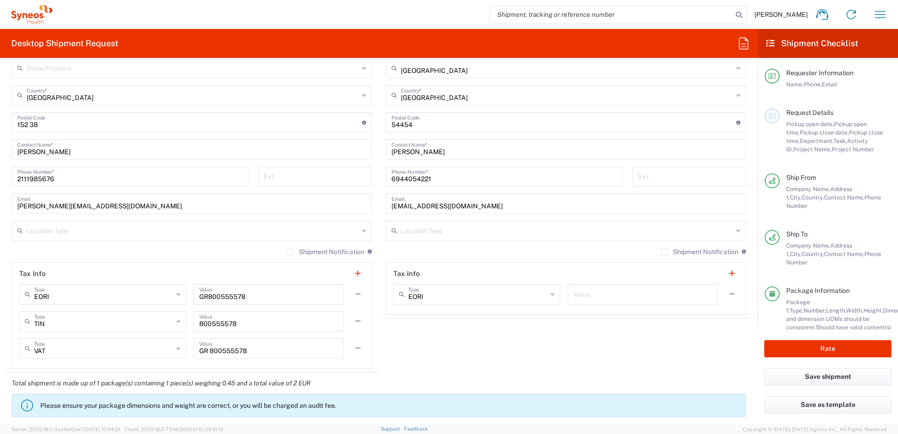
scroll to position [561, 0]
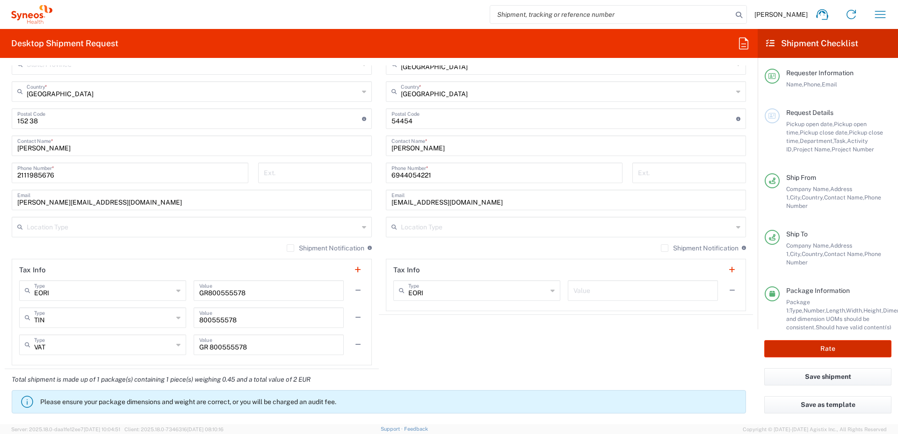
type input "5th FLOOR/ KOUDOUNI BOUSIAKI"
click at [801, 349] on button "Rate" at bounding box center [827, 348] width 127 height 17
type input "8430 DEPARTMENTAL EXPENSE"
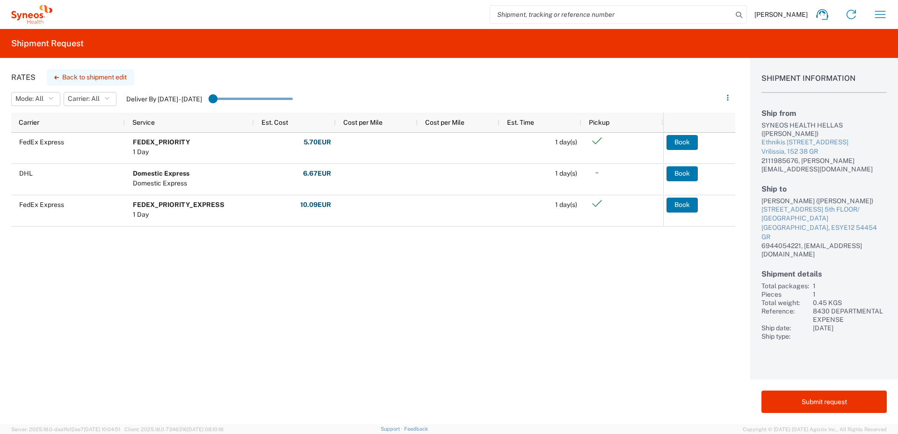
click at [100, 79] on button "Back to shipment edit" at bounding box center [90, 77] width 87 height 16
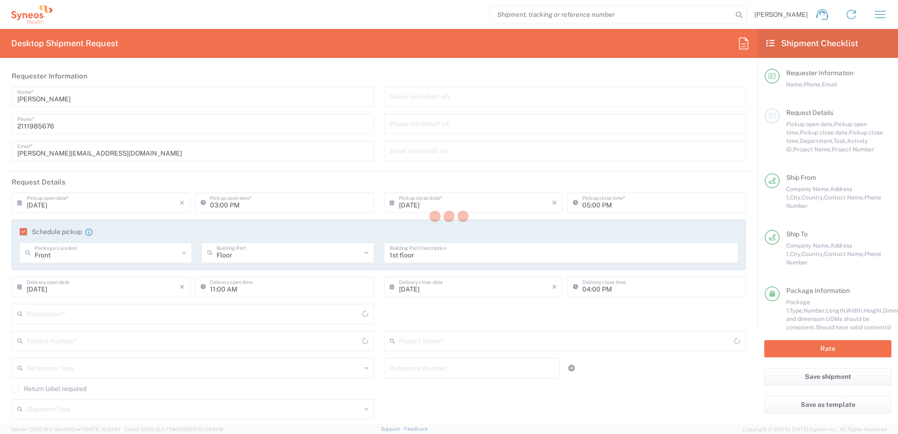
type input "[GEOGRAPHIC_DATA]"
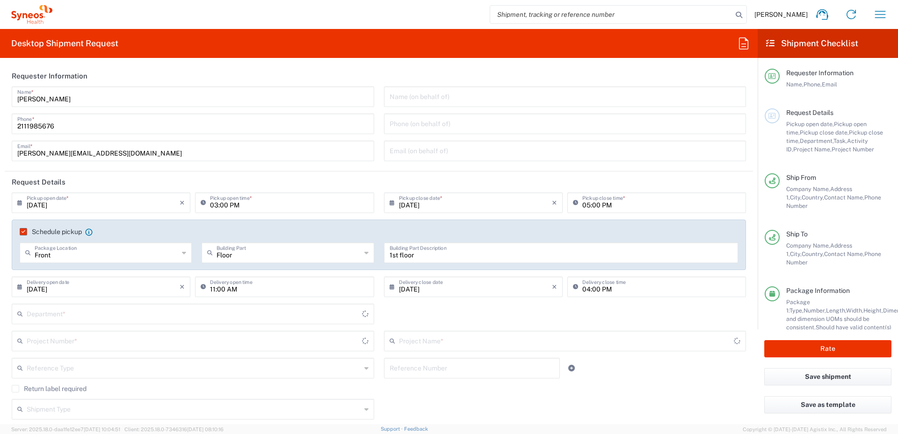
type input "8430 DEPARTMENTAL EXPENSE"
type input "Envelope"
type input "8350"
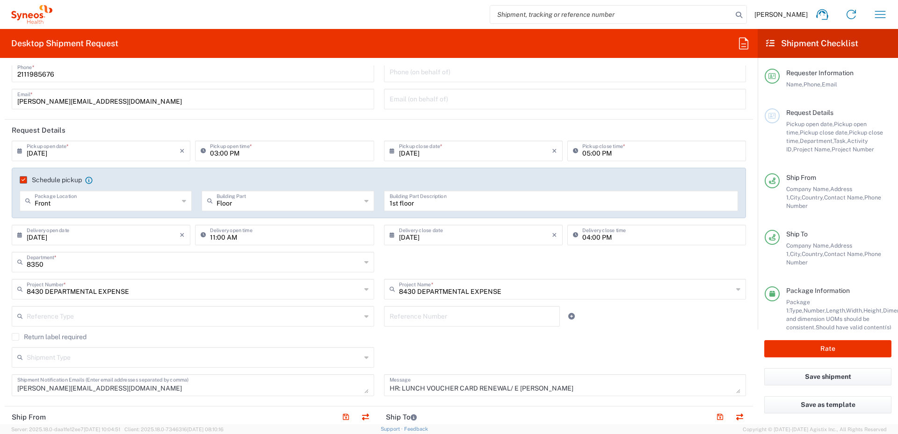
scroll to position [47, 0]
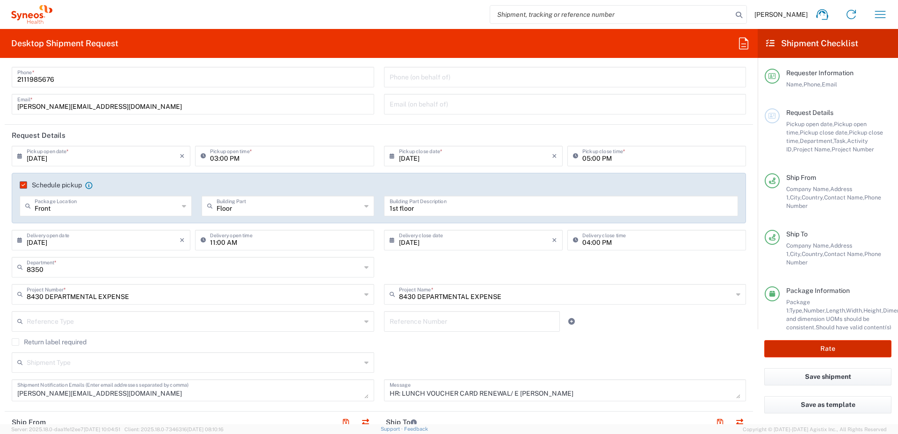
click at [816, 349] on button "Rate" at bounding box center [827, 348] width 127 height 17
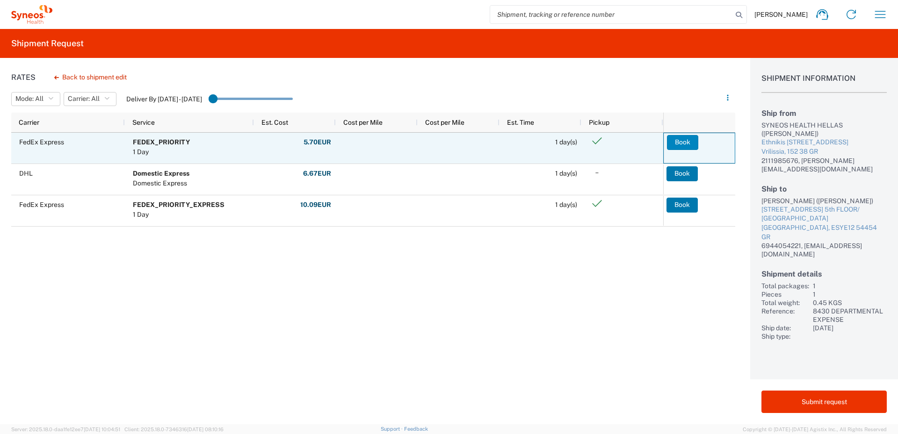
click at [680, 139] on button "Book" at bounding box center [682, 142] width 31 height 15
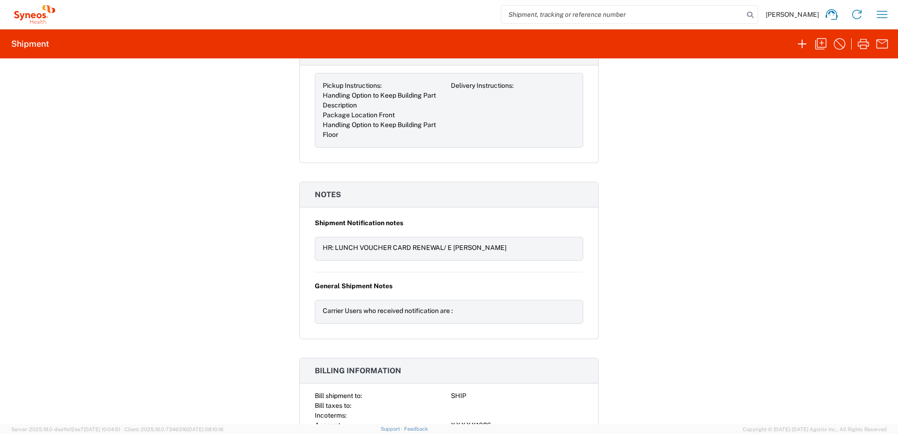
scroll to position [1054, 0]
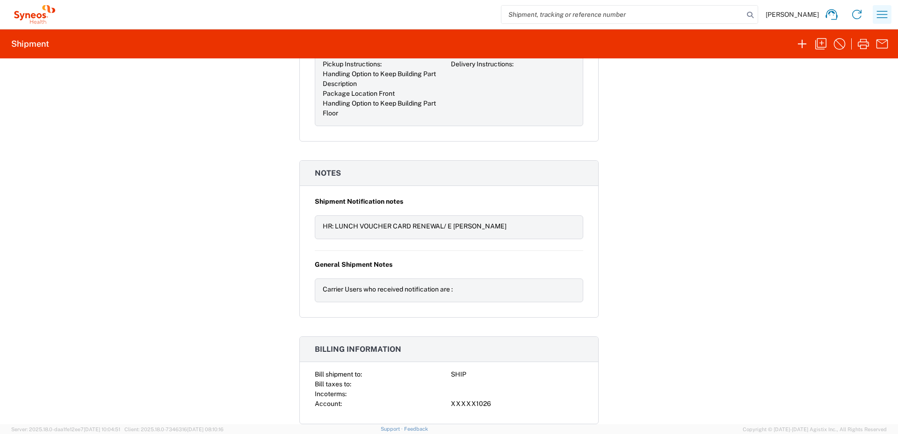
click at [886, 15] on icon "button" at bounding box center [881, 14] width 15 height 15
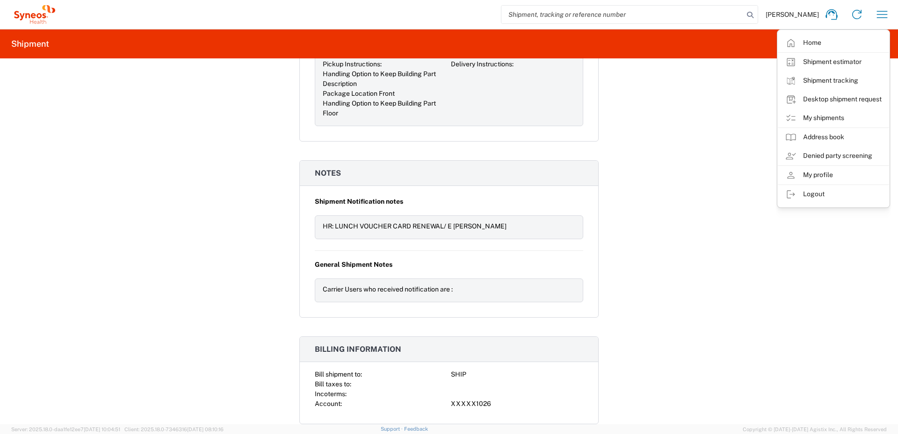
click at [650, 137] on div "Shipment 56712940 Google Maps Documents Shipping Label Laser Packing List Accou…" at bounding box center [449, 241] width 898 height 366
